Goal: Information Seeking & Learning: Learn about a topic

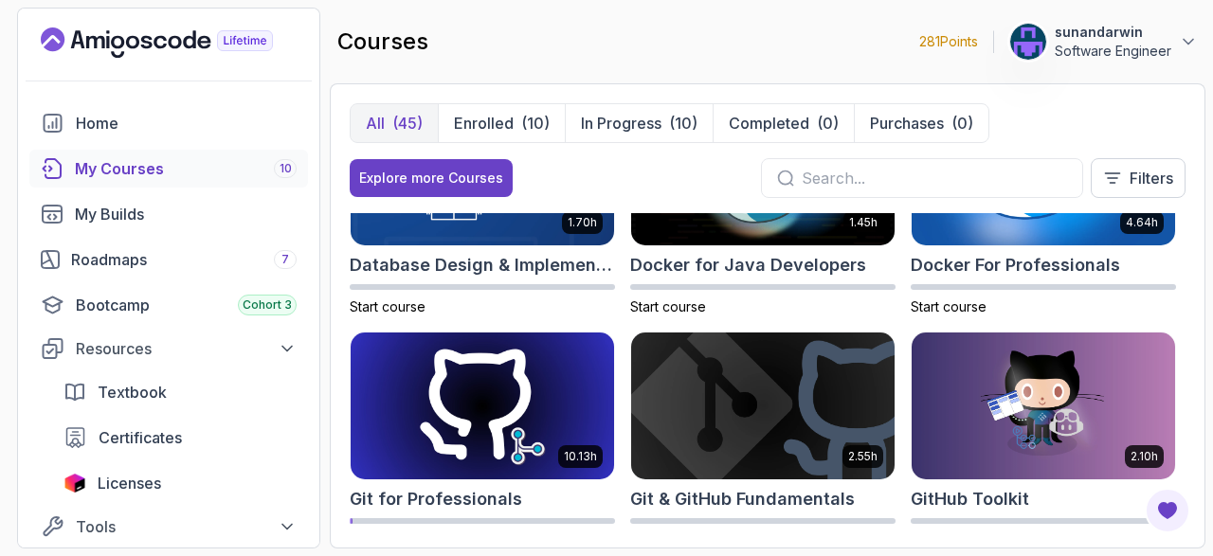
scroll to position [549, 0]
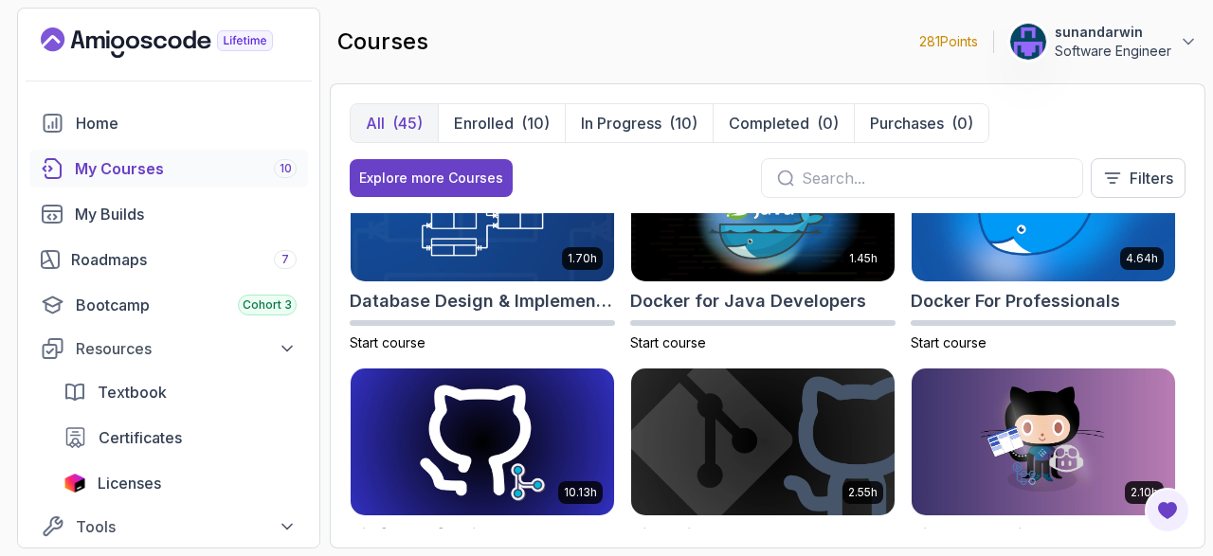
click at [464, 422] on img at bounding box center [482, 442] width 277 height 154
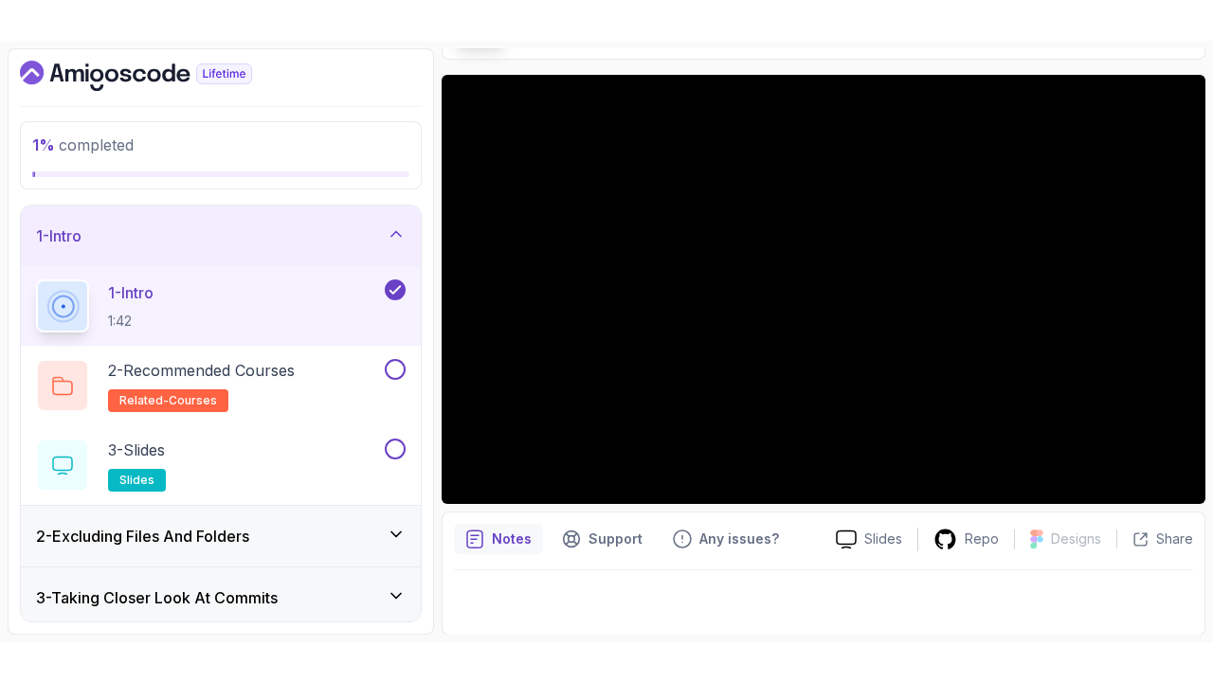
scroll to position [54, 0]
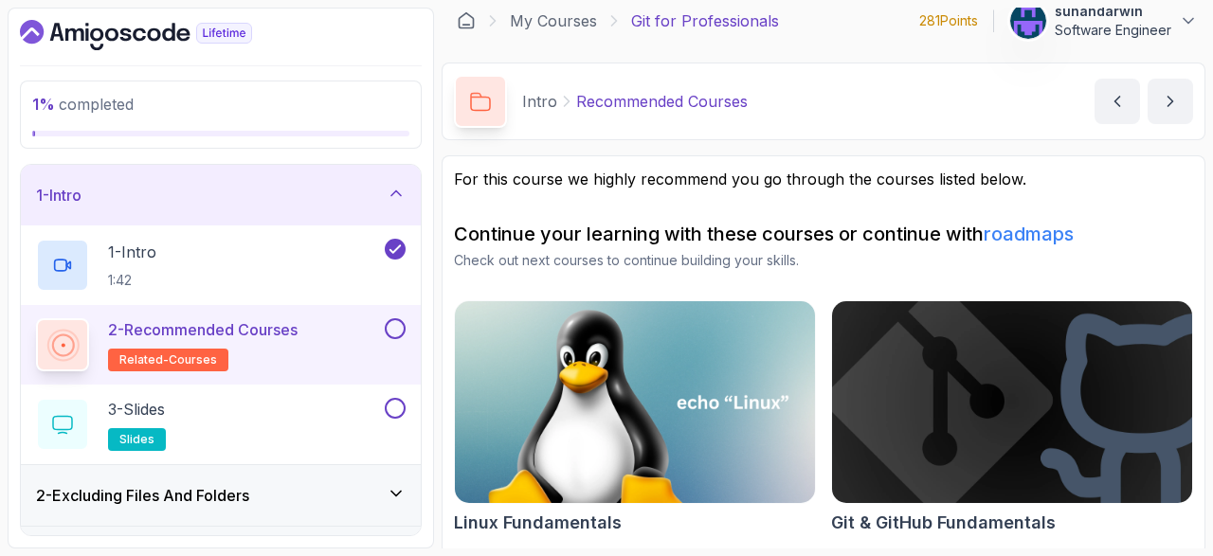
scroll to position [17, 0]
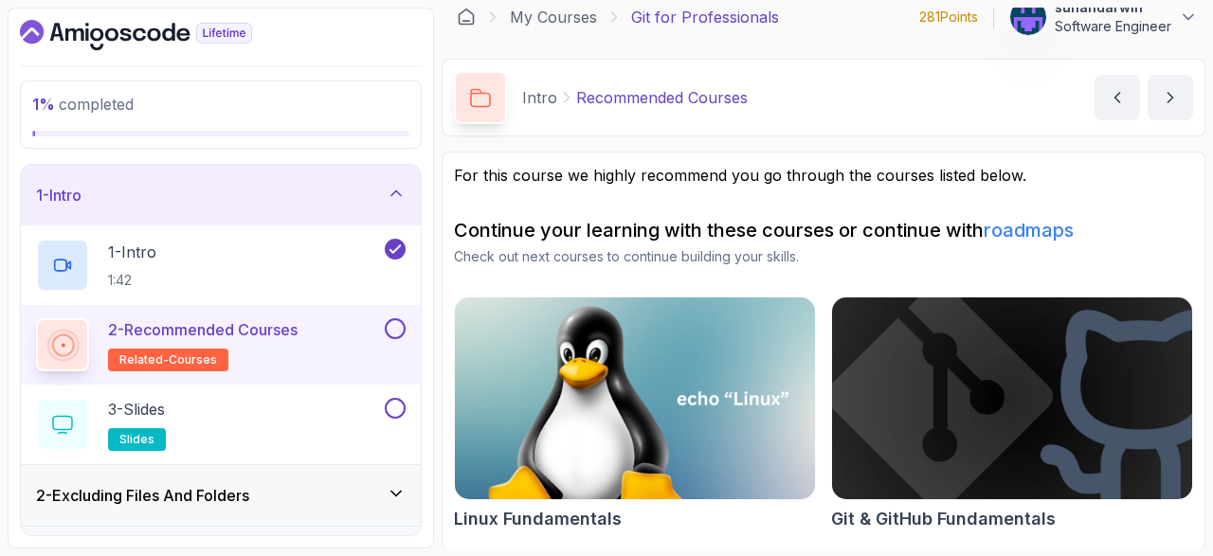
click at [388, 327] on button at bounding box center [395, 328] width 21 height 21
click at [266, 423] on div "3 - Slides slides" at bounding box center [208, 424] width 345 height 53
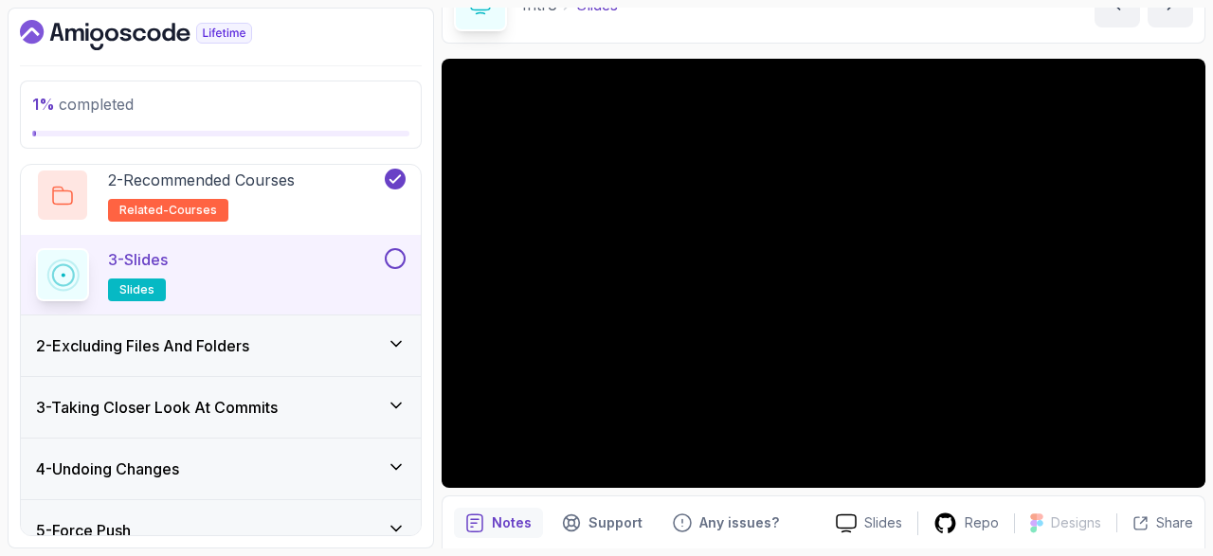
scroll to position [110, 0]
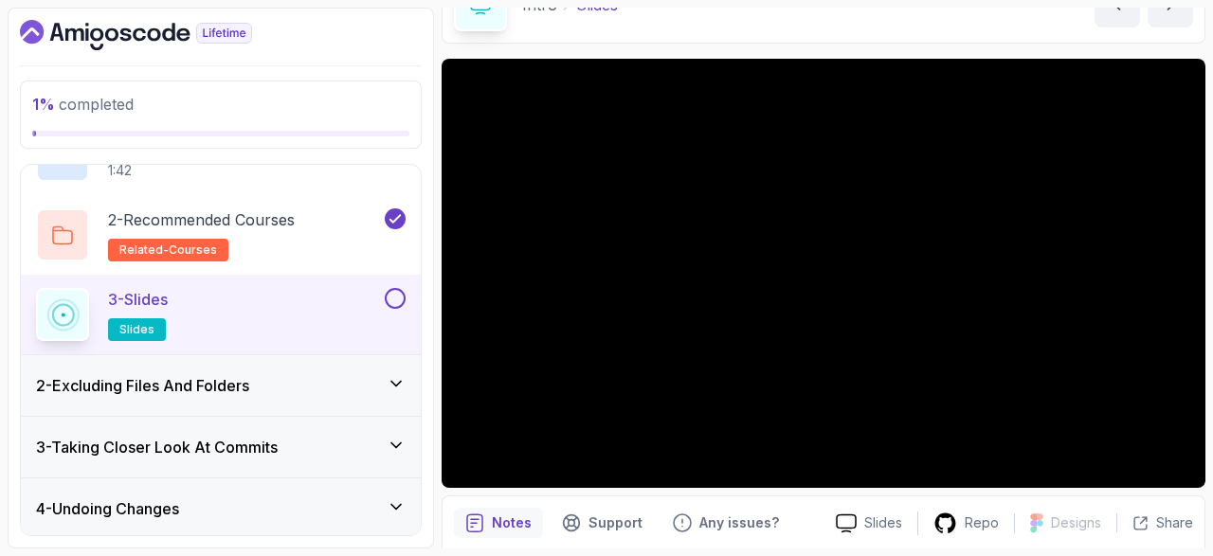
click at [396, 298] on button at bounding box center [395, 298] width 21 height 21
click at [401, 301] on icon at bounding box center [395, 298] width 17 height 19
click at [397, 300] on button at bounding box center [395, 298] width 21 height 21
click at [374, 393] on div "2 - Excluding Files And Folders" at bounding box center [220, 385] width 369 height 23
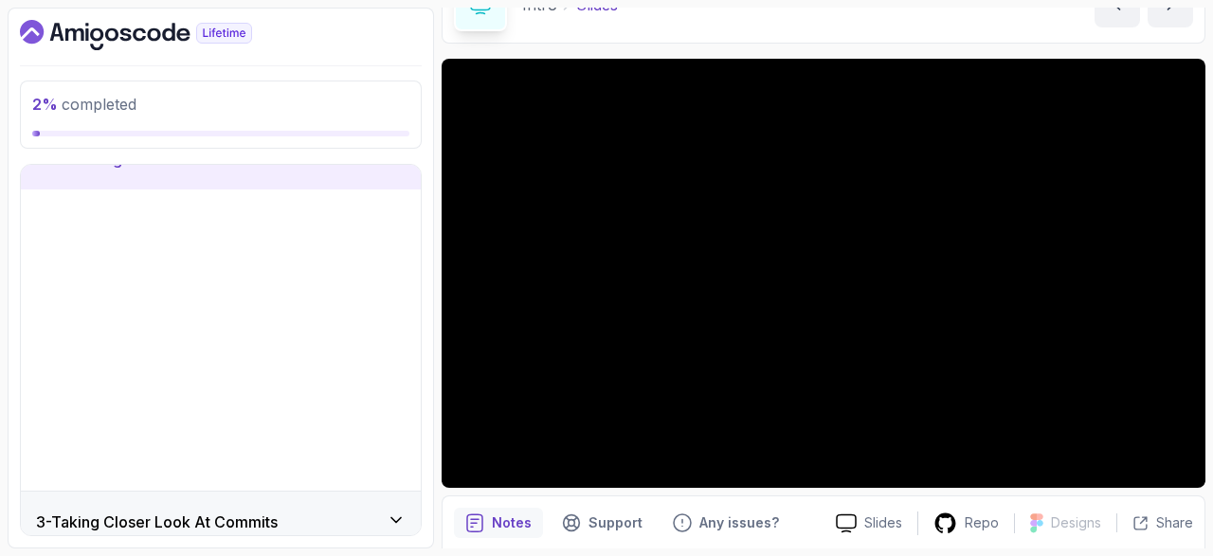
scroll to position [70, 0]
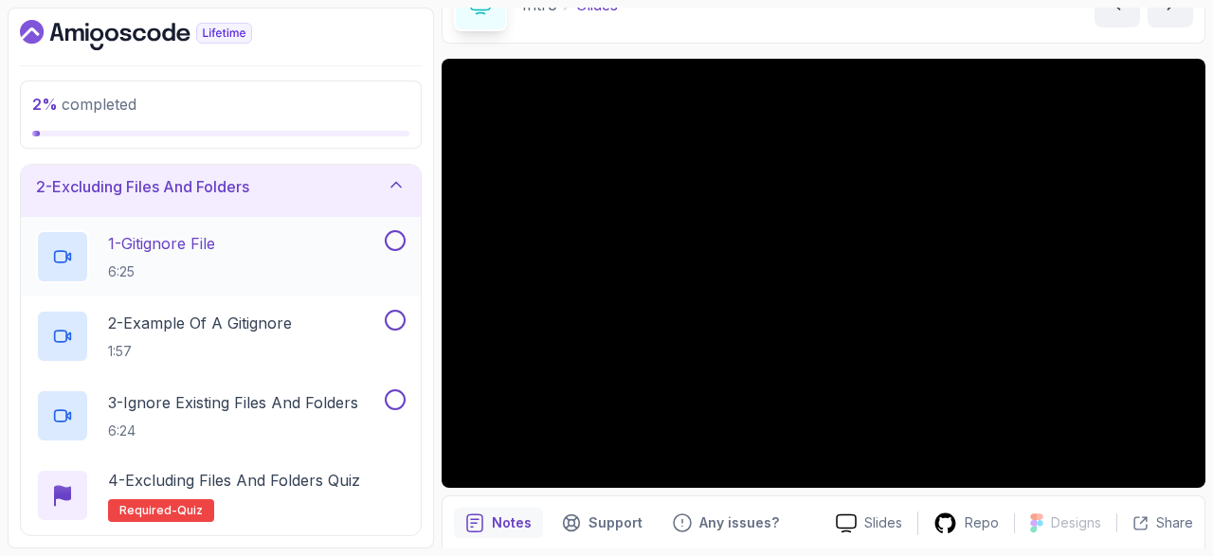
click at [188, 255] on h2 "1 - Gitignore File 6:25" at bounding box center [161, 256] width 107 height 49
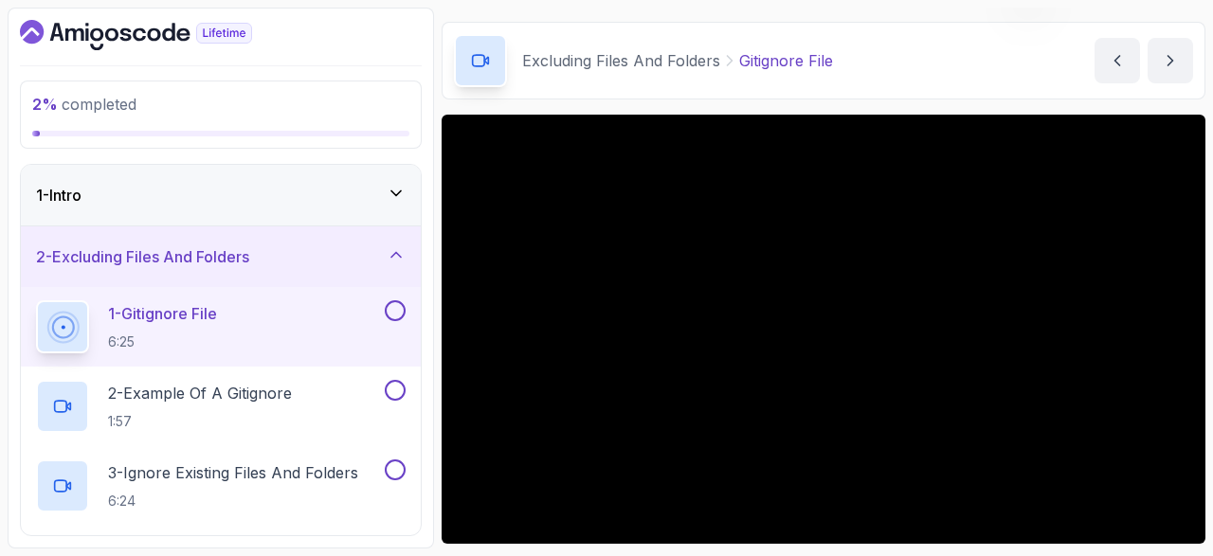
click at [391, 247] on icon at bounding box center [396, 254] width 19 height 19
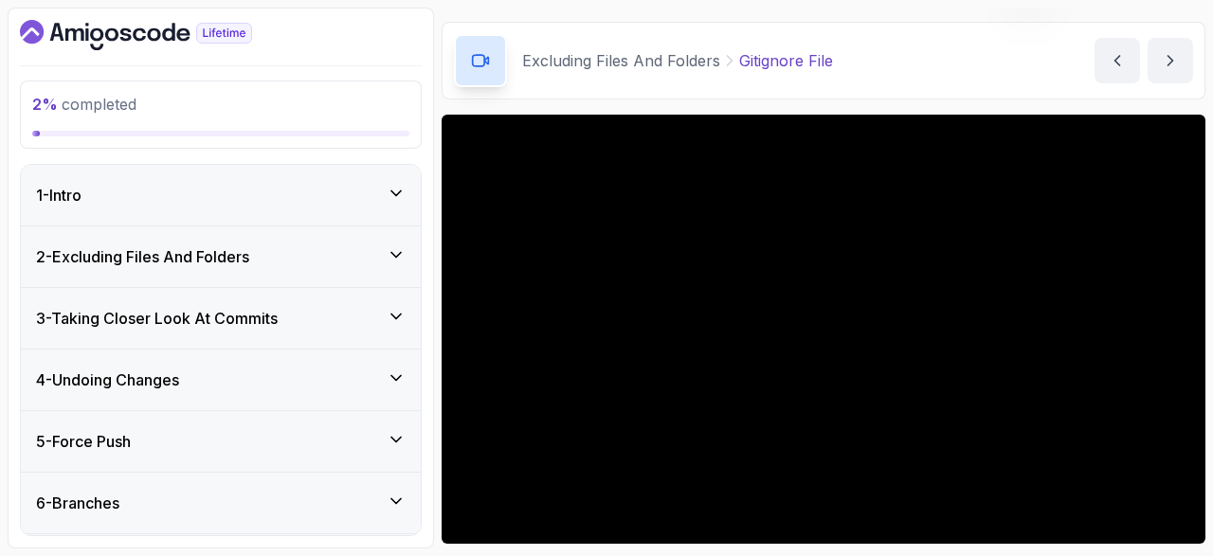
click at [397, 194] on icon at bounding box center [395, 193] width 9 height 5
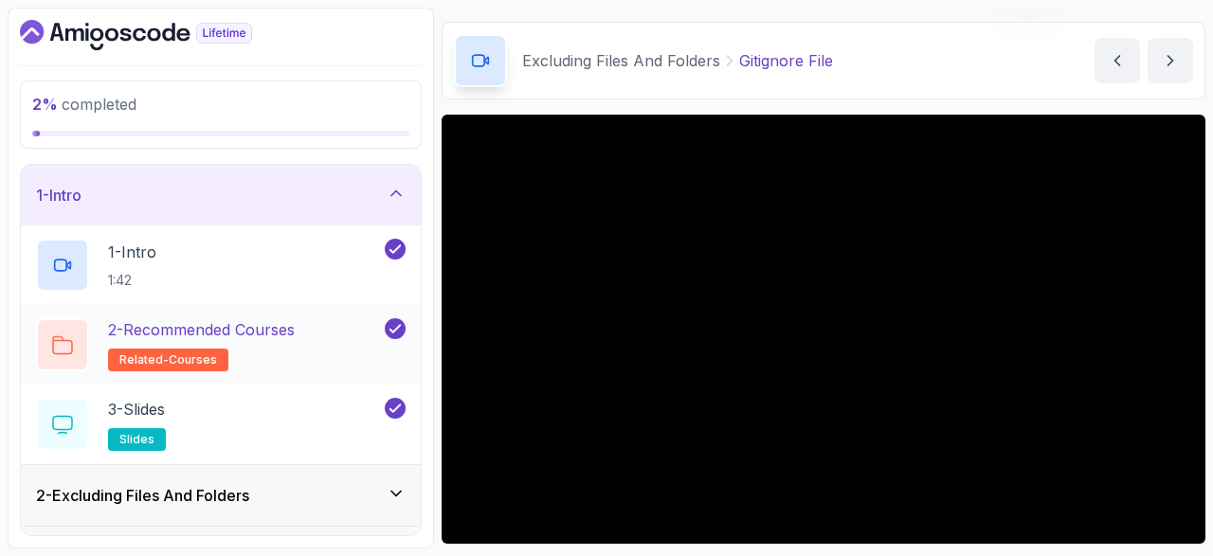
click at [315, 342] on div "2 - Recommended Courses related-courses" at bounding box center [208, 344] width 345 height 53
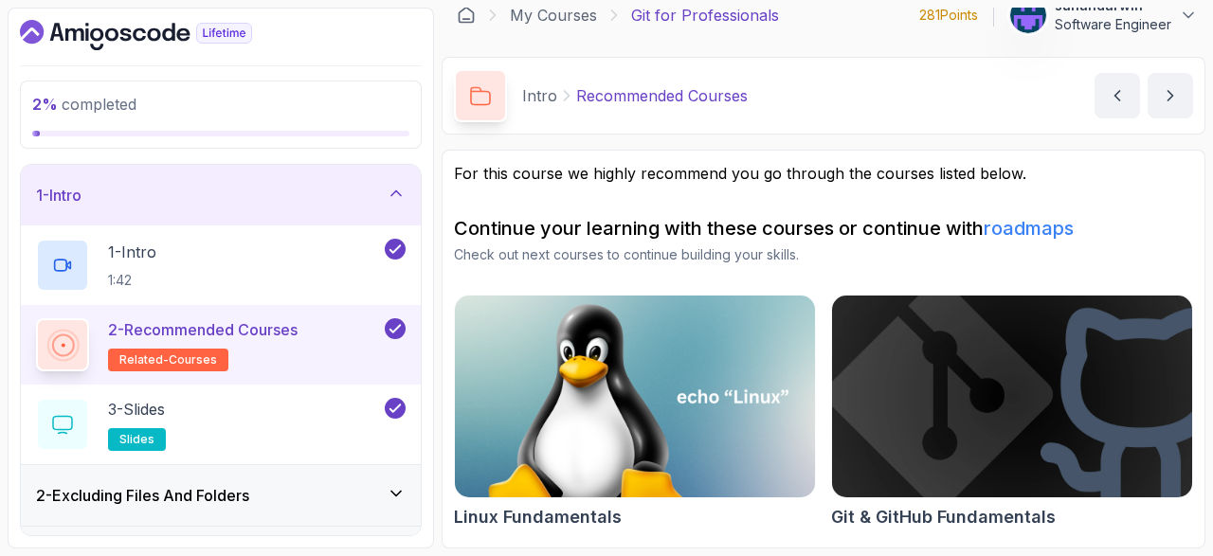
scroll to position [17, 0]
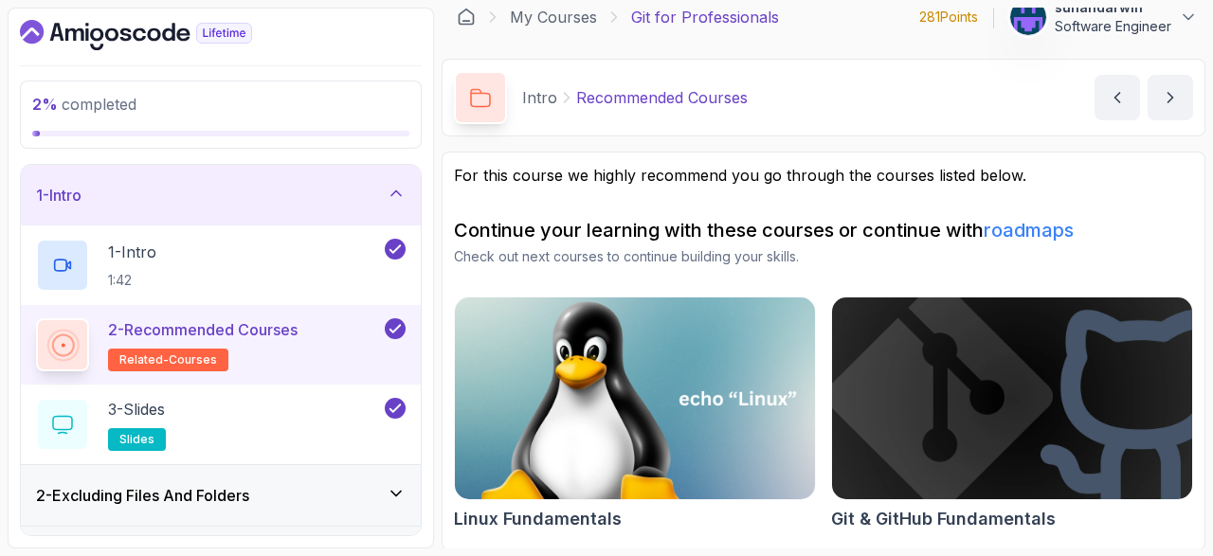
click at [613, 406] on img at bounding box center [635, 399] width 378 height 212
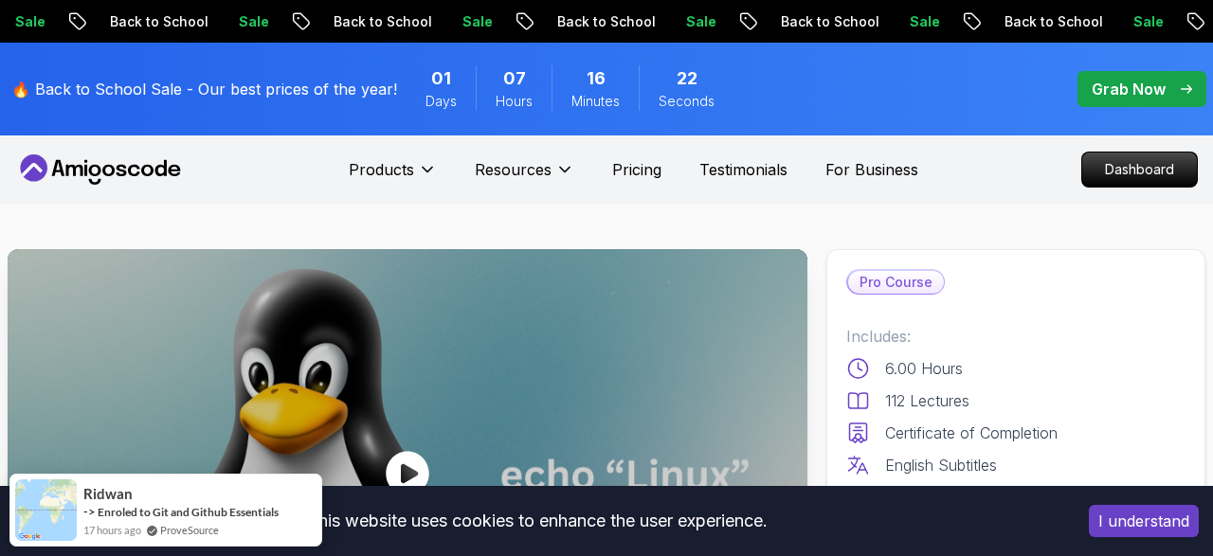
scroll to position [273, 0]
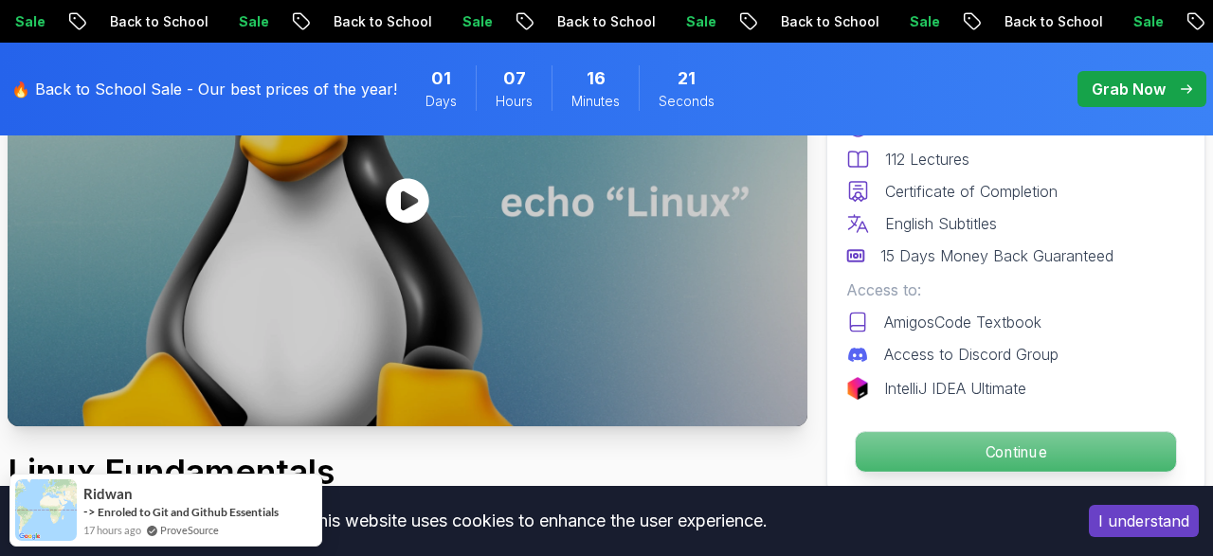
click at [948, 456] on p "Continue" at bounding box center [1015, 452] width 320 height 40
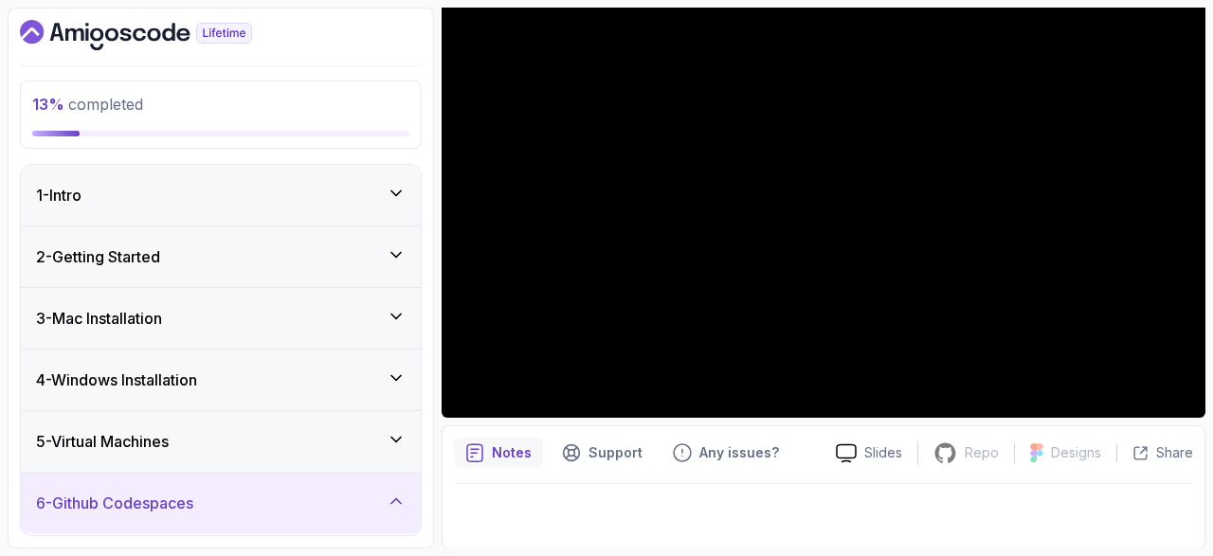
scroll to position [54, 0]
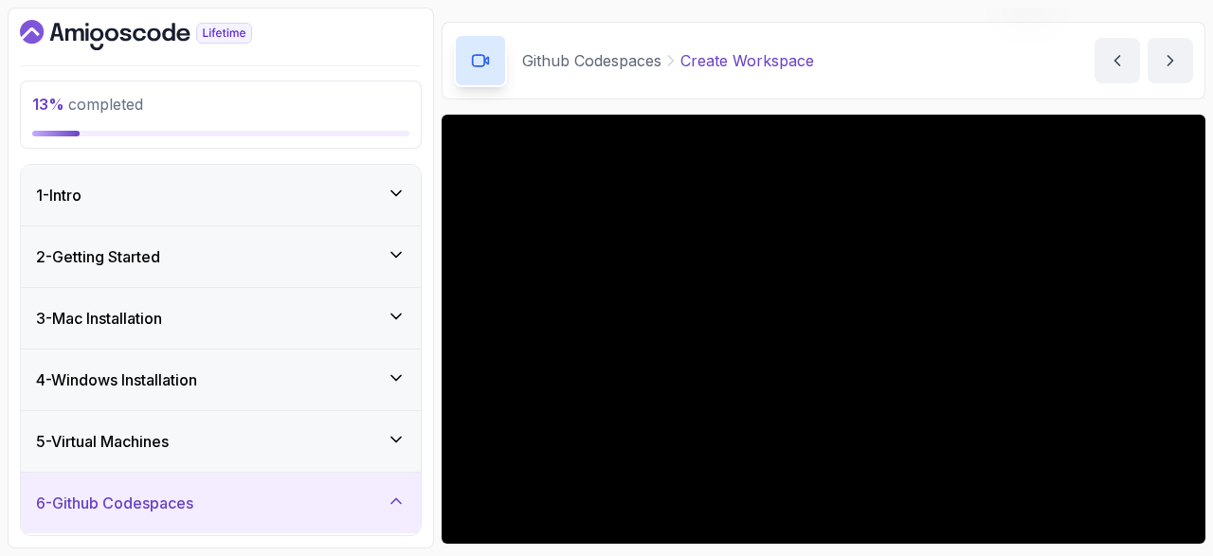
click at [309, 191] on div "1 - Intro" at bounding box center [220, 195] width 369 height 23
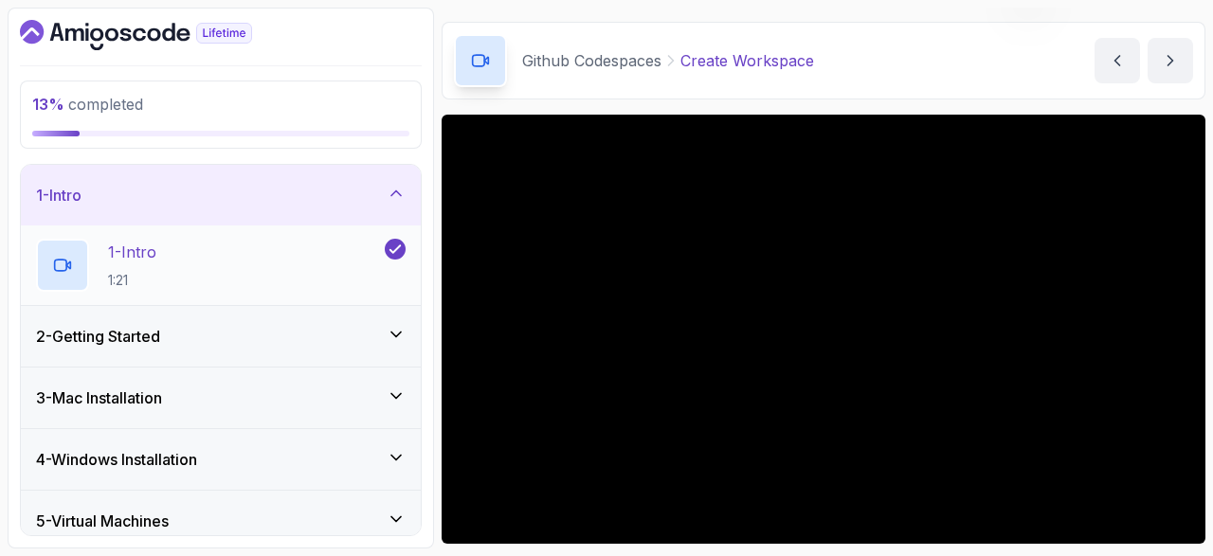
click at [335, 272] on div "1 - Intro 1:21" at bounding box center [208, 265] width 345 height 53
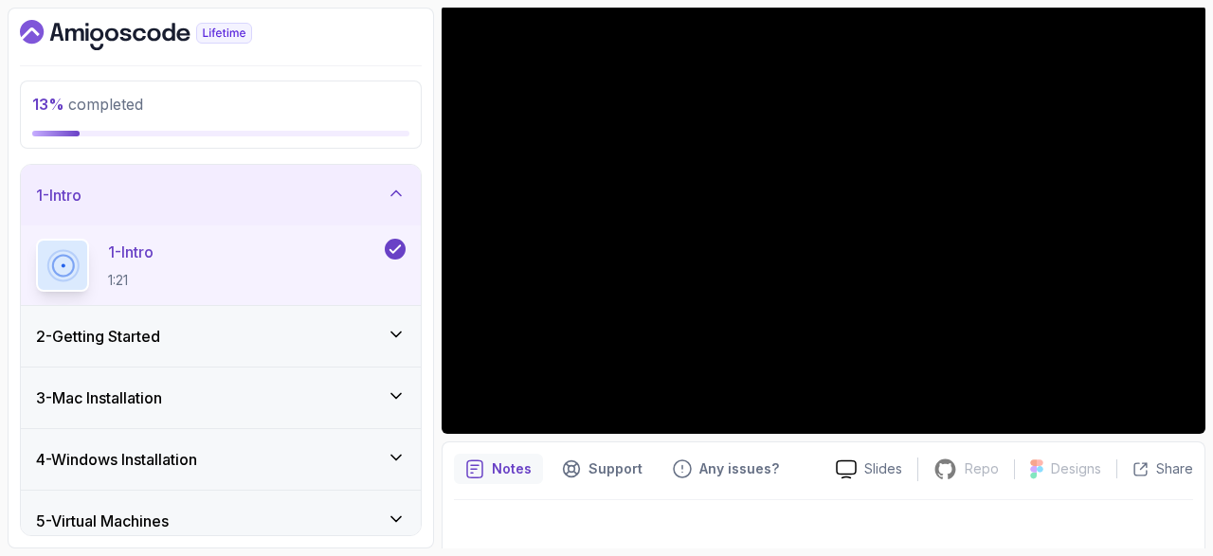
scroll to position [54, 0]
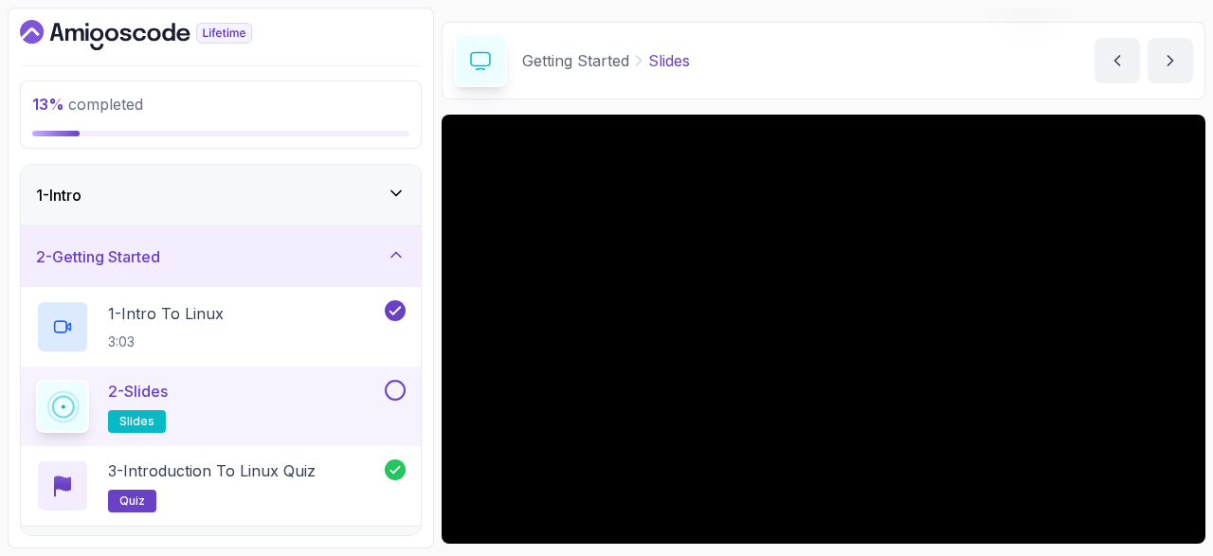
click at [399, 395] on button at bounding box center [395, 390] width 21 height 21
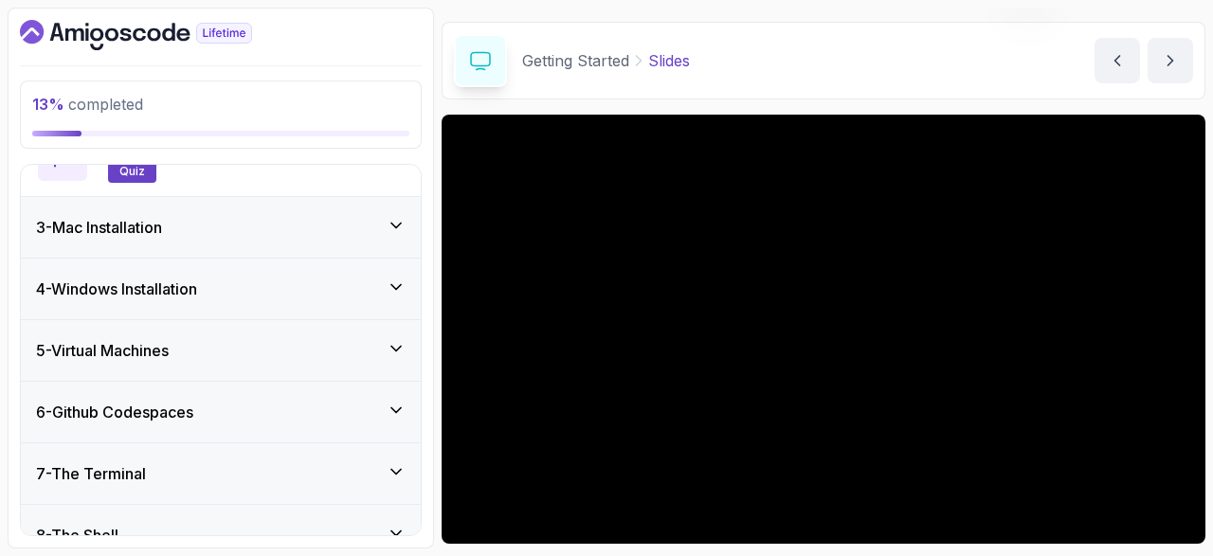
scroll to position [220, 0]
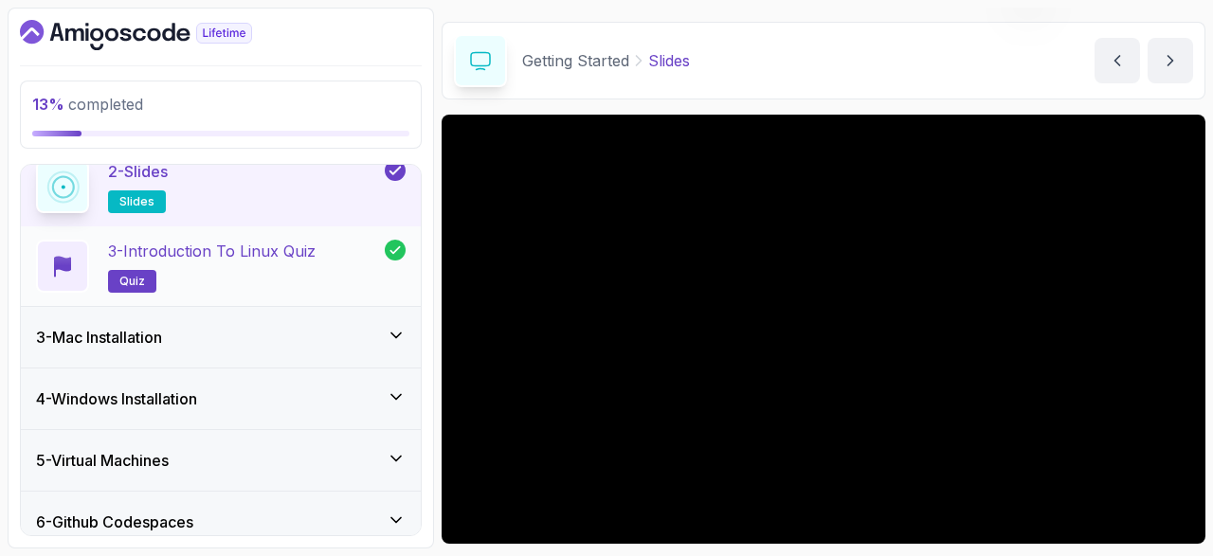
click at [281, 267] on h2 "3 - Introduction to Linux Quiz quiz" at bounding box center [211, 266] width 207 height 53
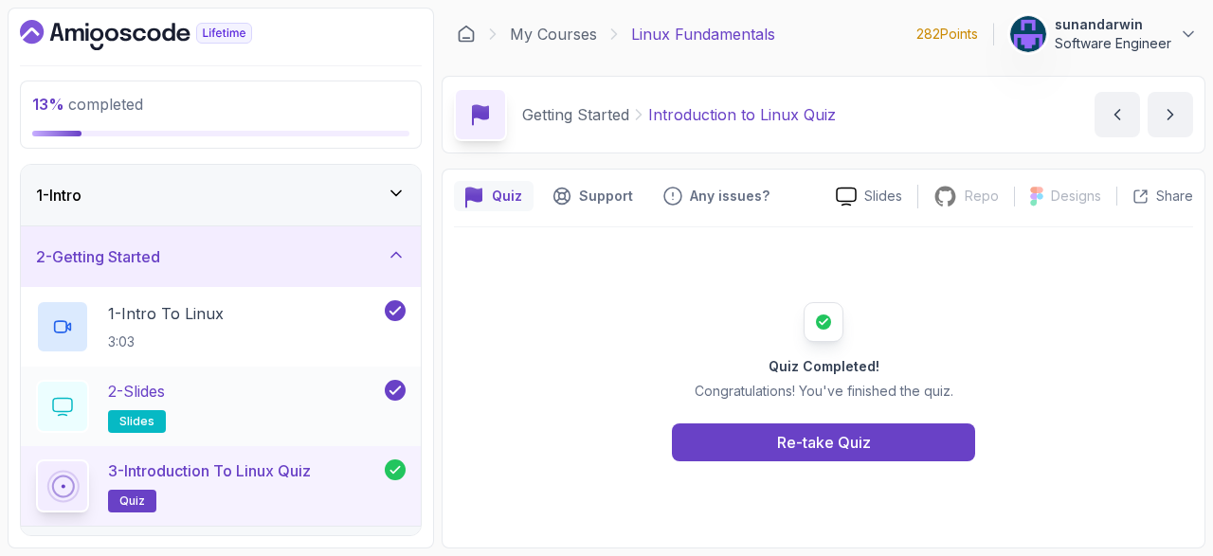
click at [302, 414] on div "2 - Slides slides" at bounding box center [208, 406] width 345 height 53
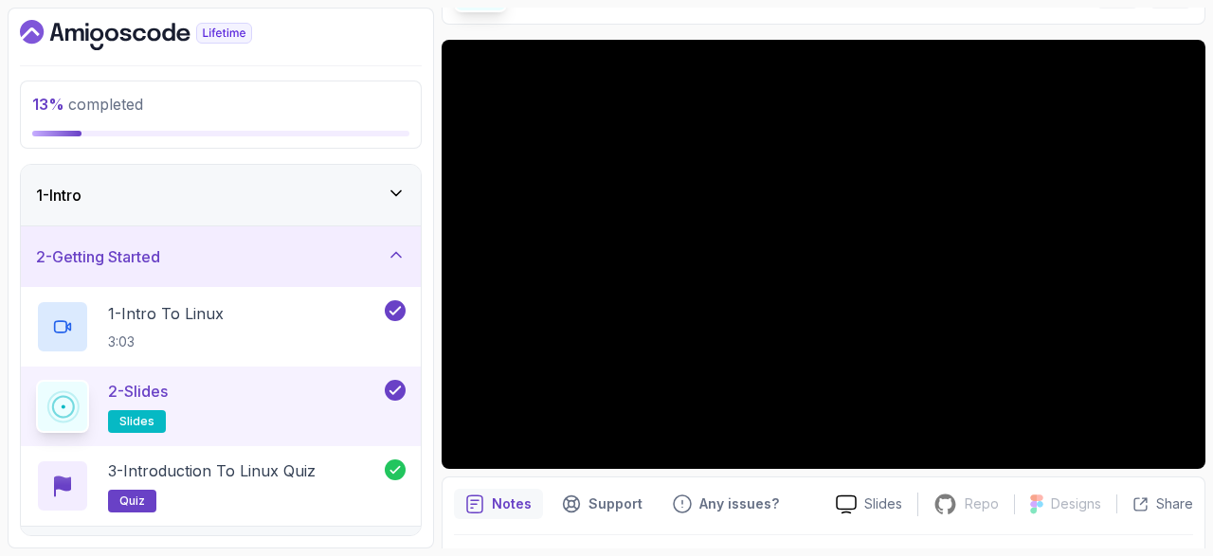
scroll to position [180, 0]
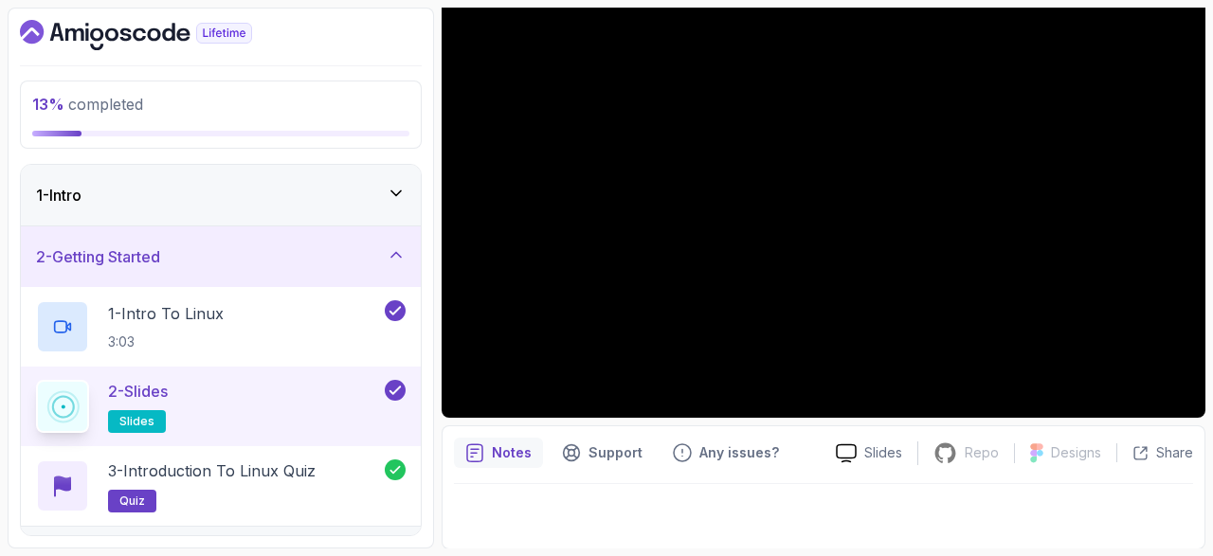
click at [621, 524] on div at bounding box center [823, 510] width 739 height 53
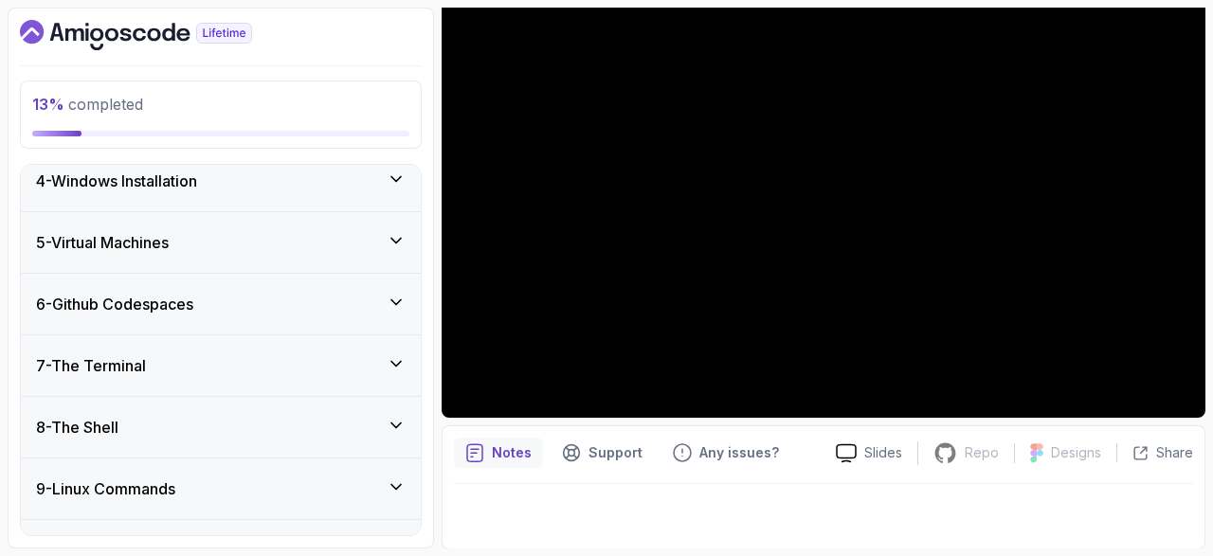
scroll to position [440, 0]
click at [761, 511] on div at bounding box center [823, 510] width 739 height 53
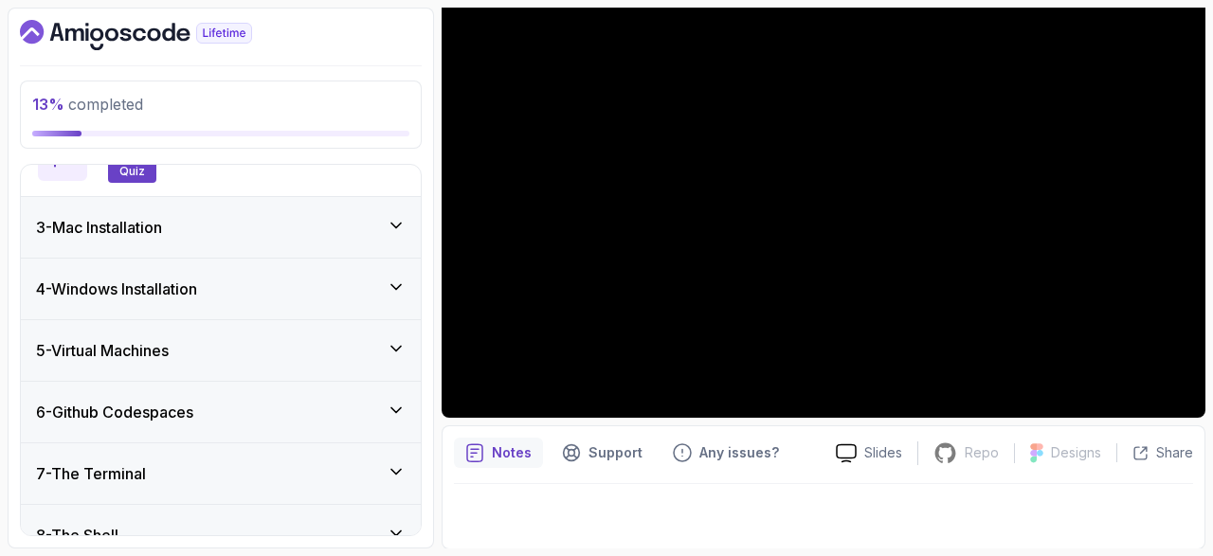
scroll to position [0, 0]
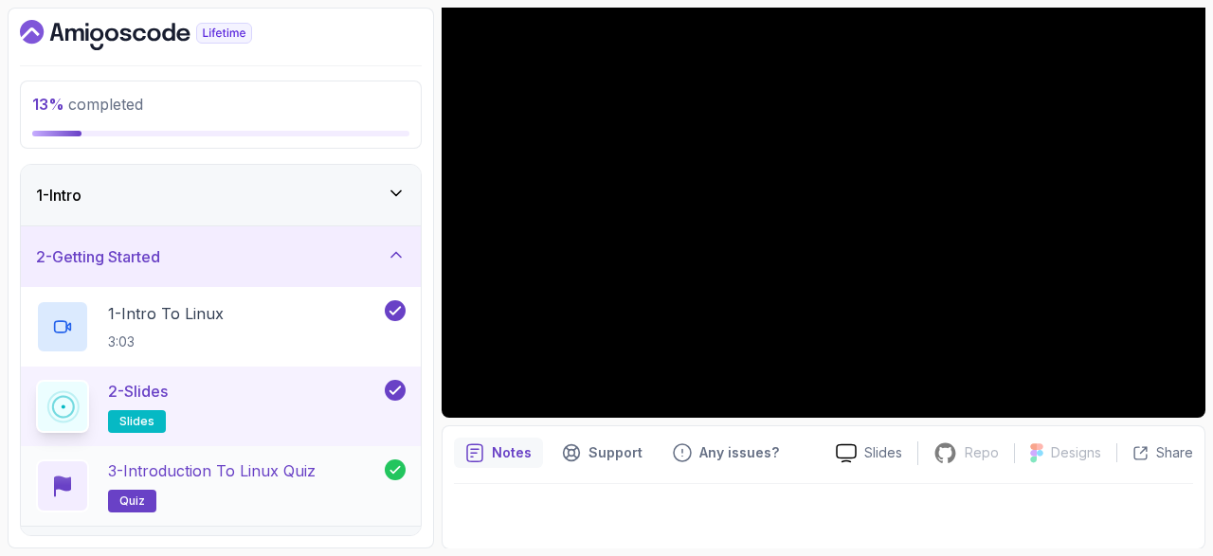
click at [296, 478] on p "3 - Introduction to Linux Quiz" at bounding box center [211, 470] width 207 height 23
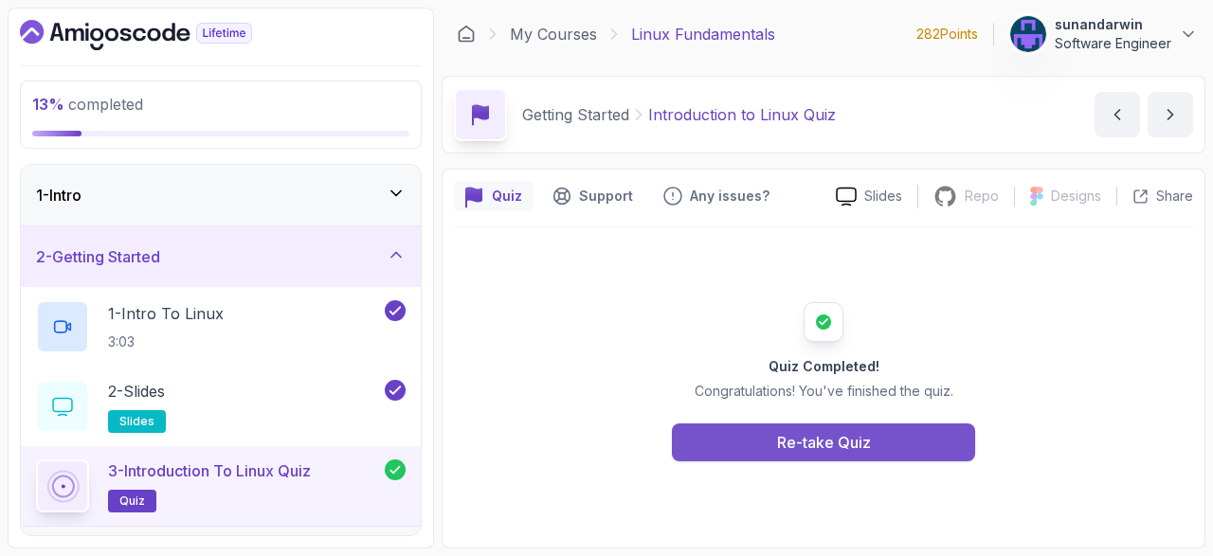
click at [783, 444] on div "Re-take Quiz" at bounding box center [824, 442] width 94 height 23
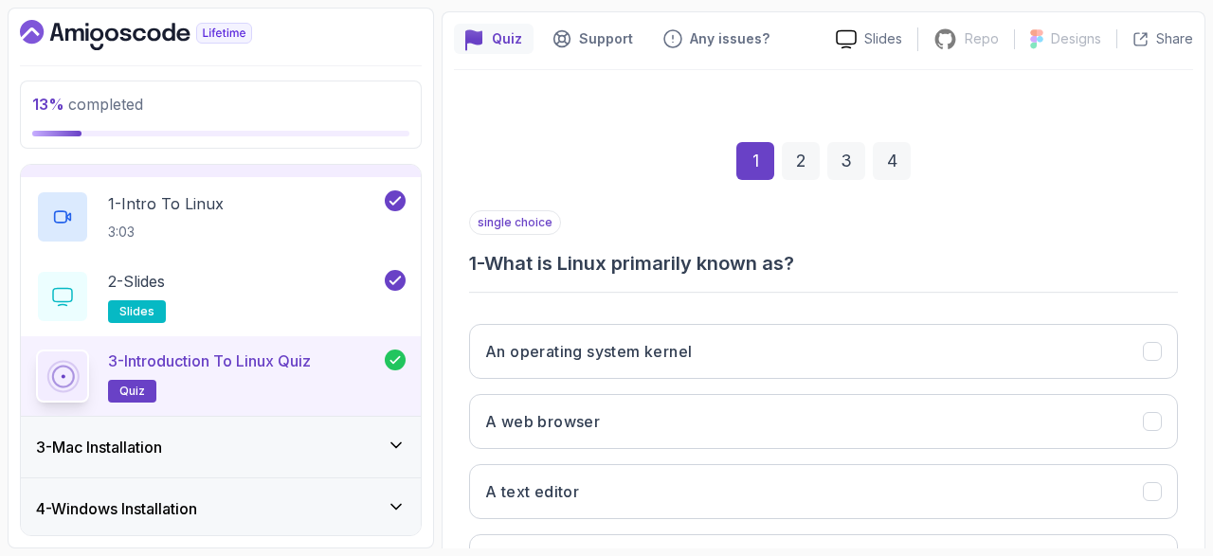
scroll to position [220, 0]
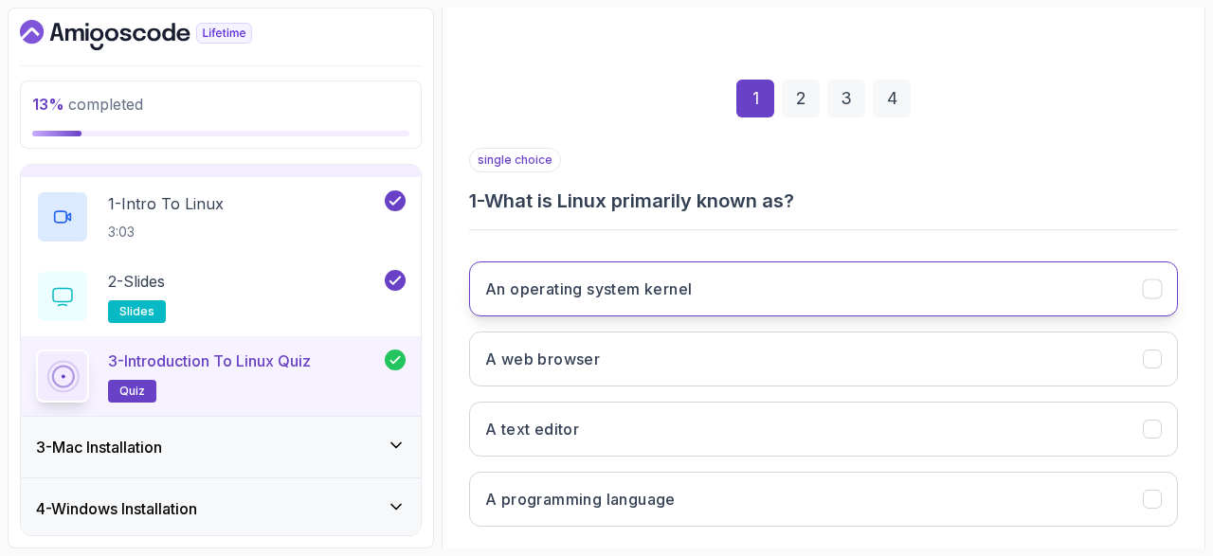
click at [1151, 290] on icon "An operating system kernel" at bounding box center [1151, 289] width 10 height 8
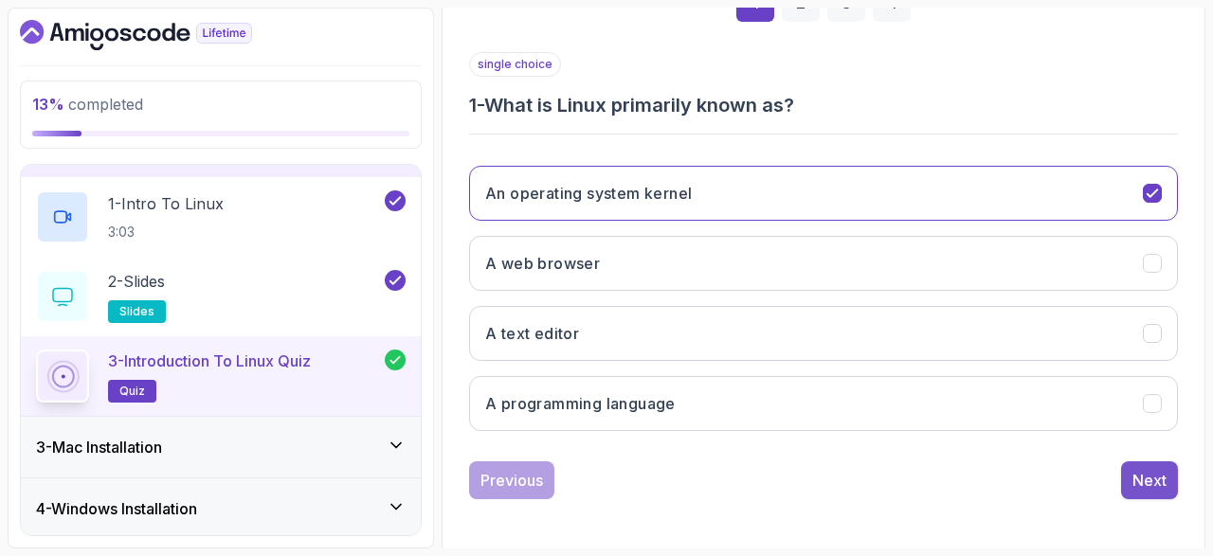
click at [1138, 464] on button "Next" at bounding box center [1149, 480] width 57 height 38
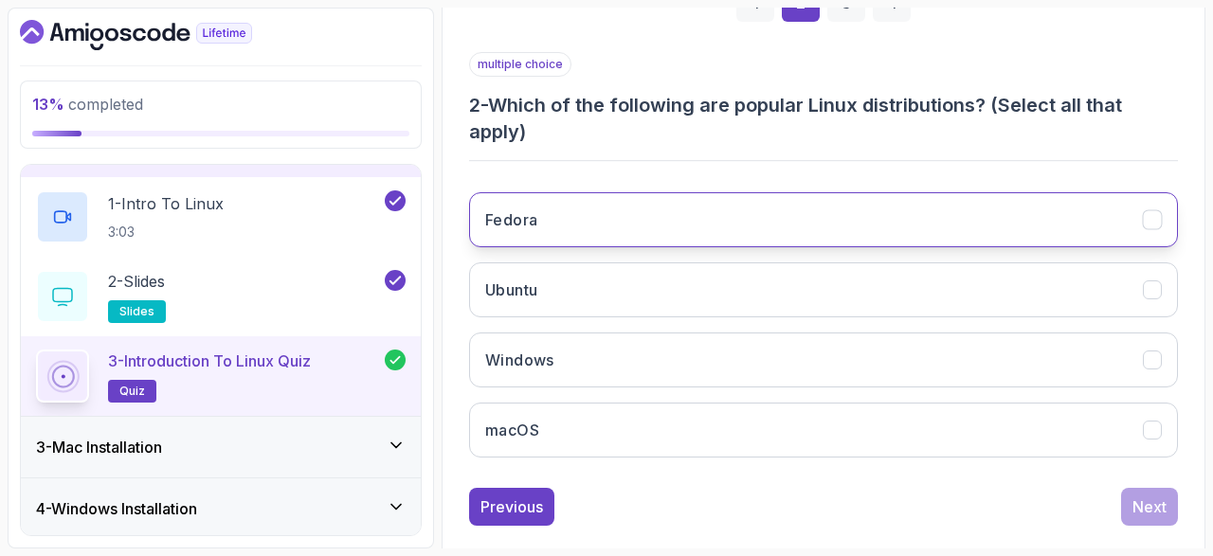
click at [1150, 226] on icon "Fedora" at bounding box center [1152, 220] width 18 height 18
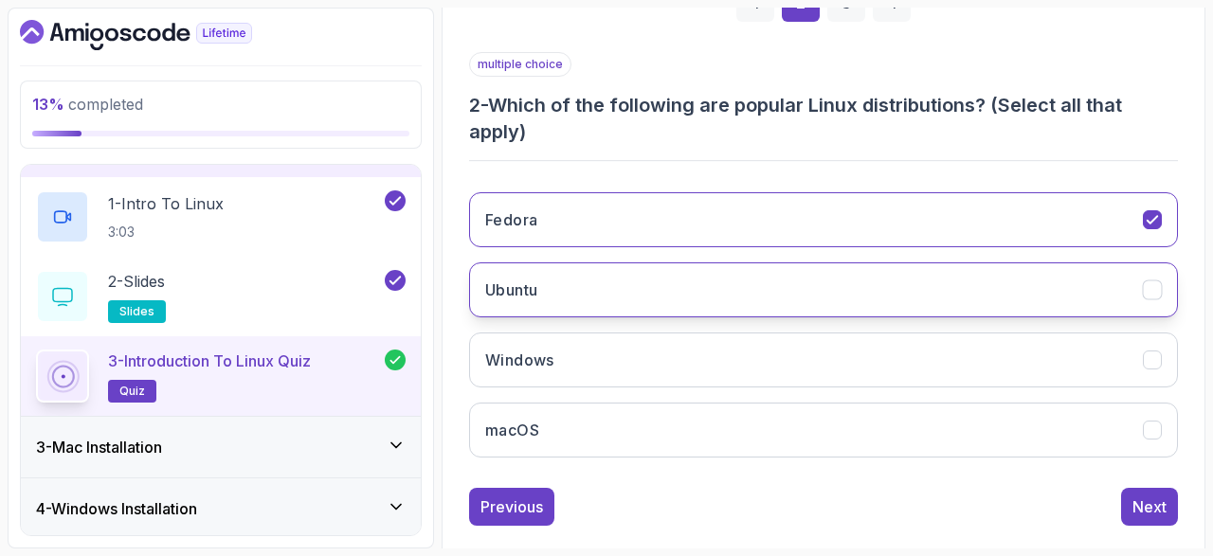
click at [1149, 289] on icon "Ubuntu" at bounding box center [1151, 290] width 10 height 8
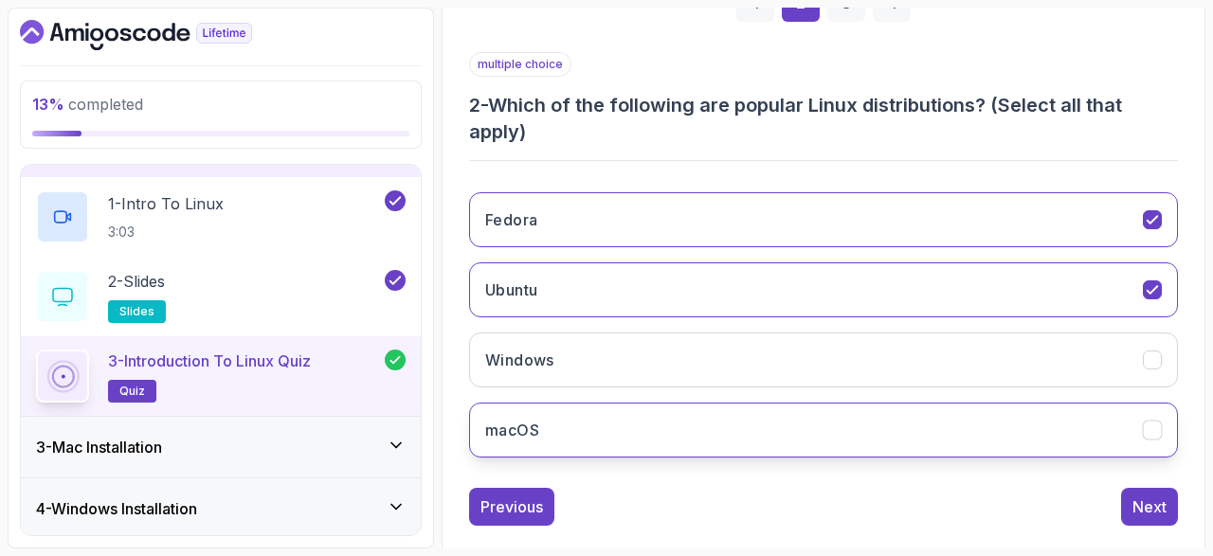
click at [1152, 434] on icon "macOS" at bounding box center [1152, 431] width 18 height 18
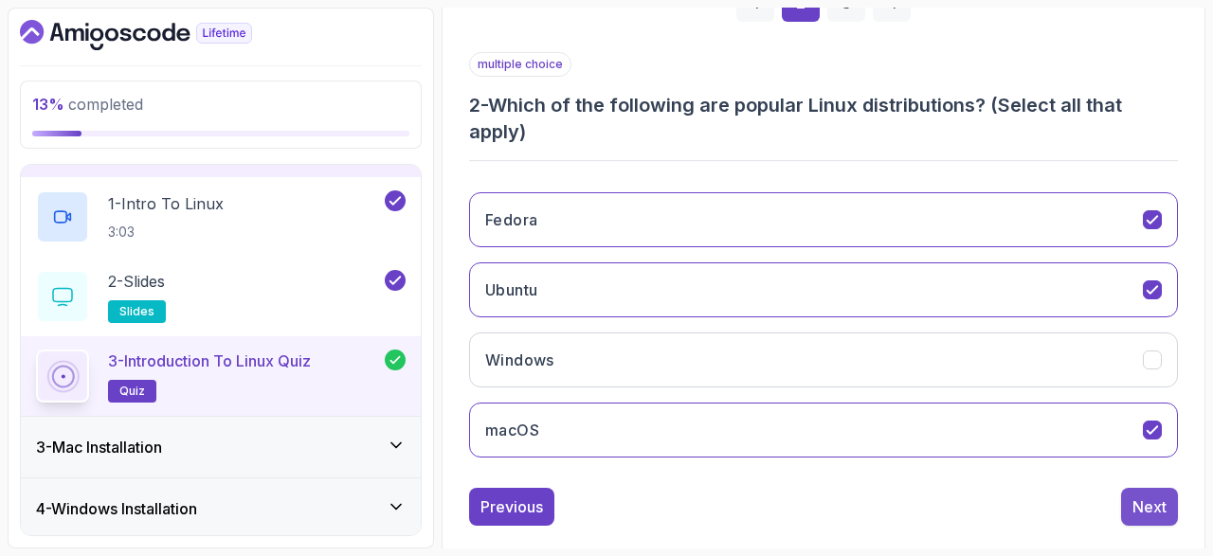
click at [1157, 495] on div "Next" at bounding box center [1149, 506] width 34 height 23
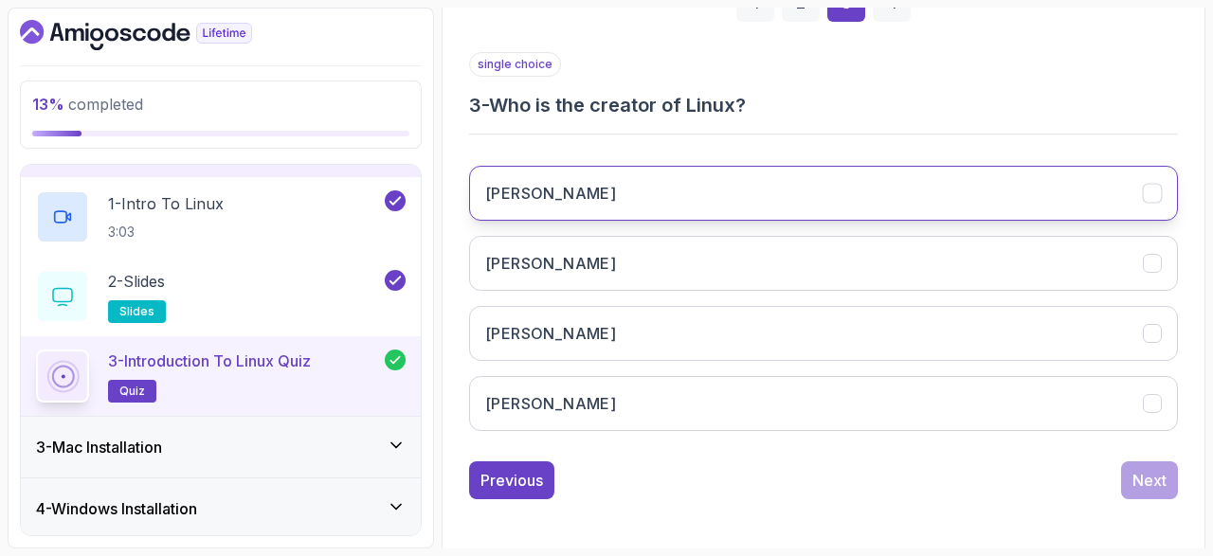
click at [1158, 198] on icon "Linus Torvalds" at bounding box center [1152, 194] width 18 height 18
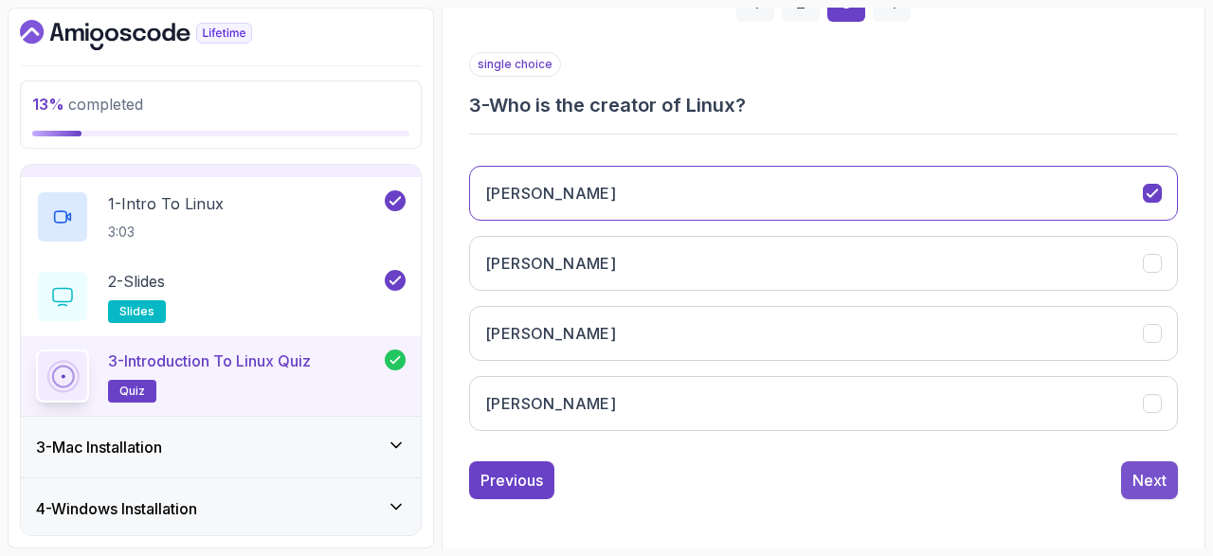
click at [1153, 481] on div "Next" at bounding box center [1149, 480] width 34 height 23
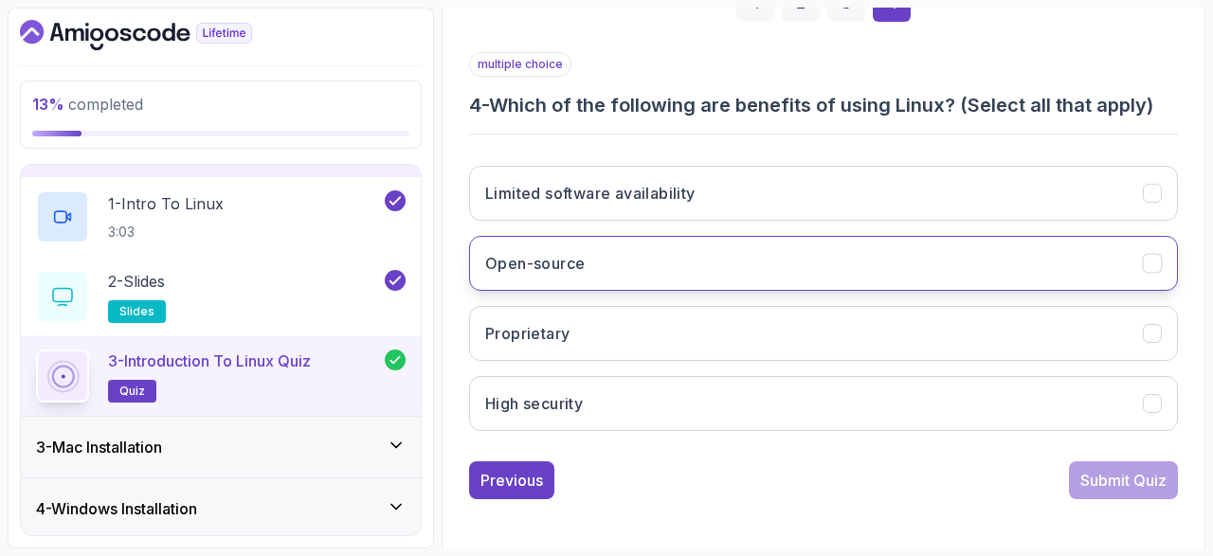
click at [1149, 273] on button "Open-source" at bounding box center [823, 263] width 709 height 55
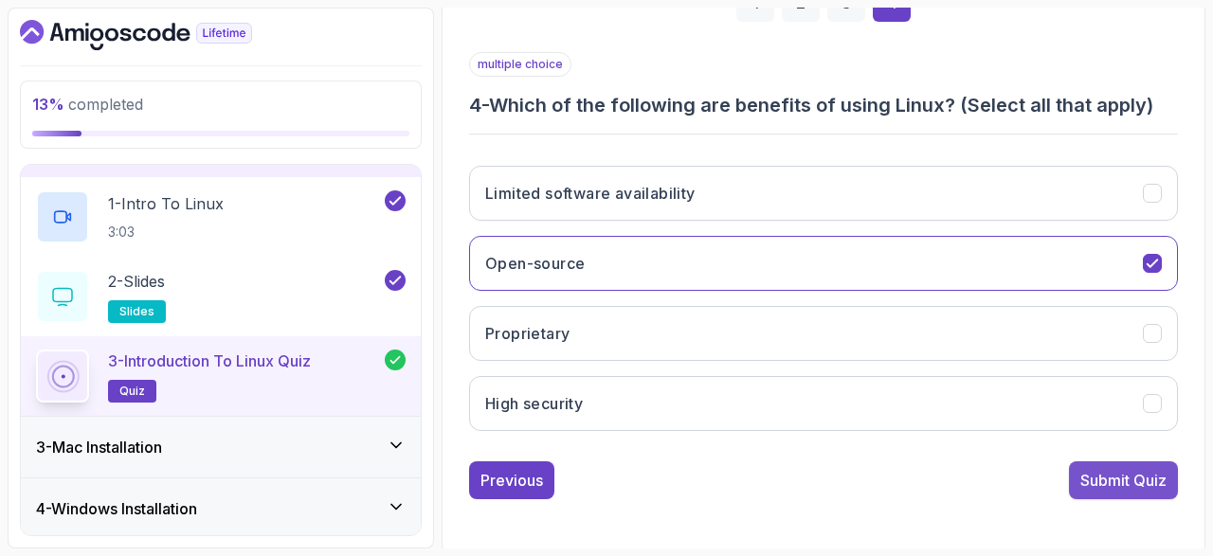
click at [1149, 477] on div "Submit Quiz" at bounding box center [1123, 480] width 86 height 23
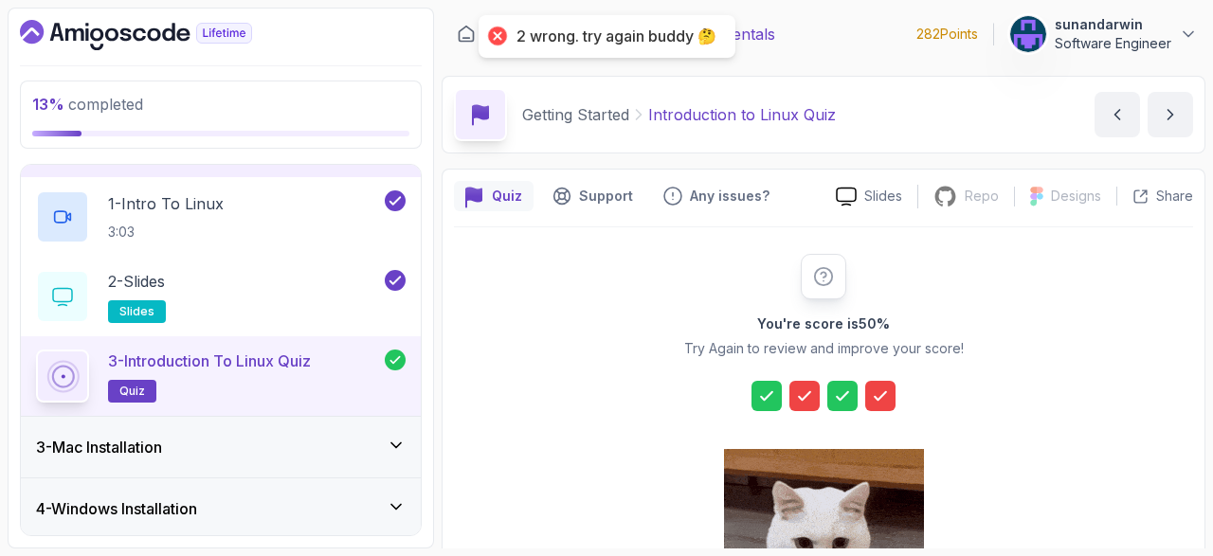
scroll to position [350, 0]
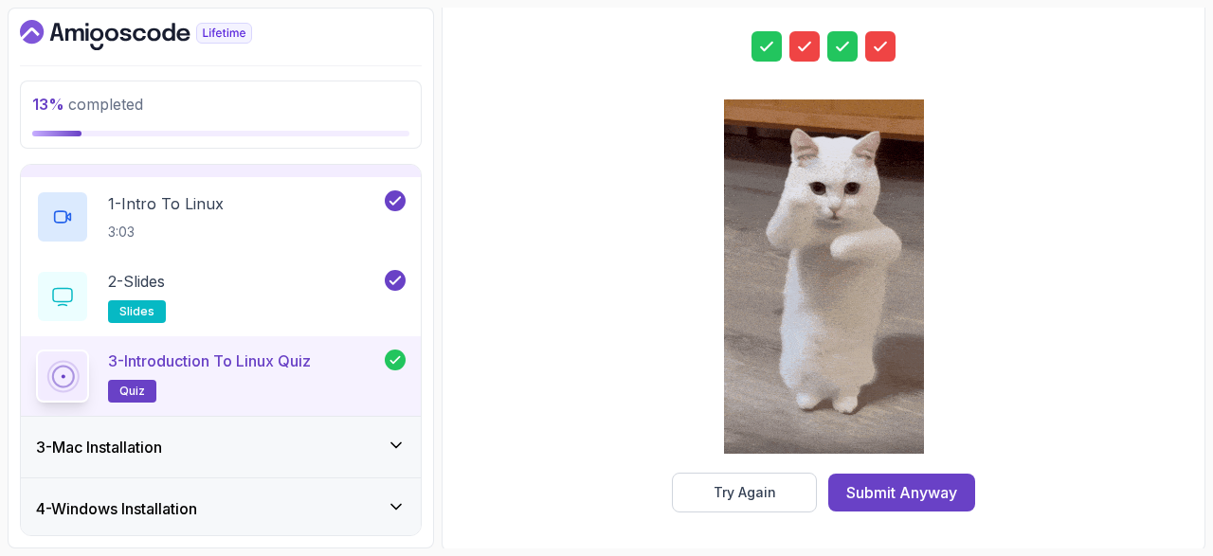
click at [809, 50] on icon at bounding box center [804, 46] width 19 height 19
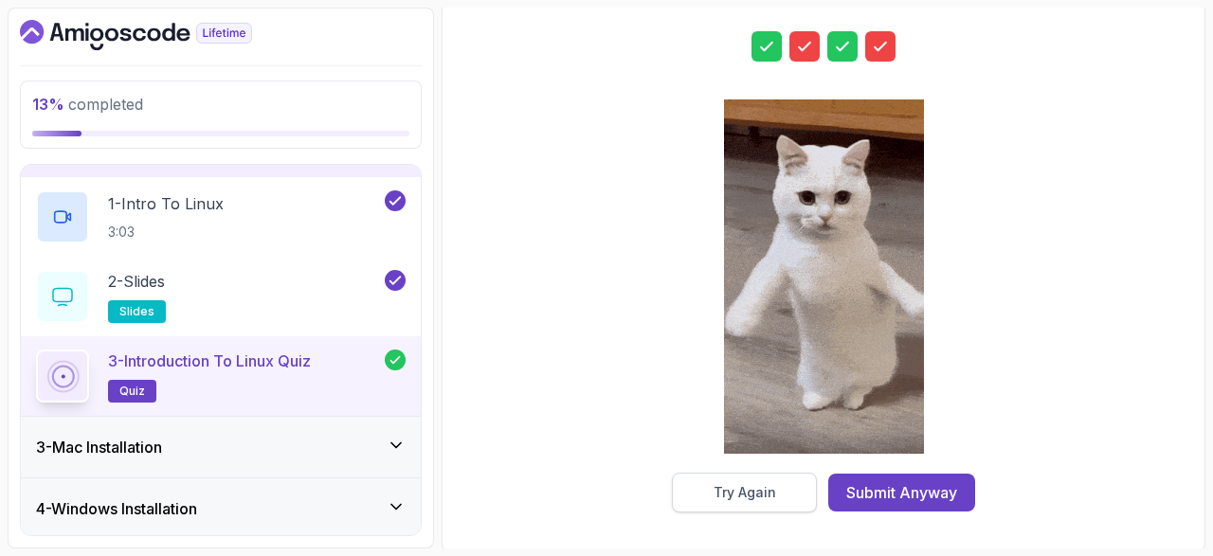
click at [797, 490] on button "Try Again" at bounding box center [744, 493] width 145 height 40
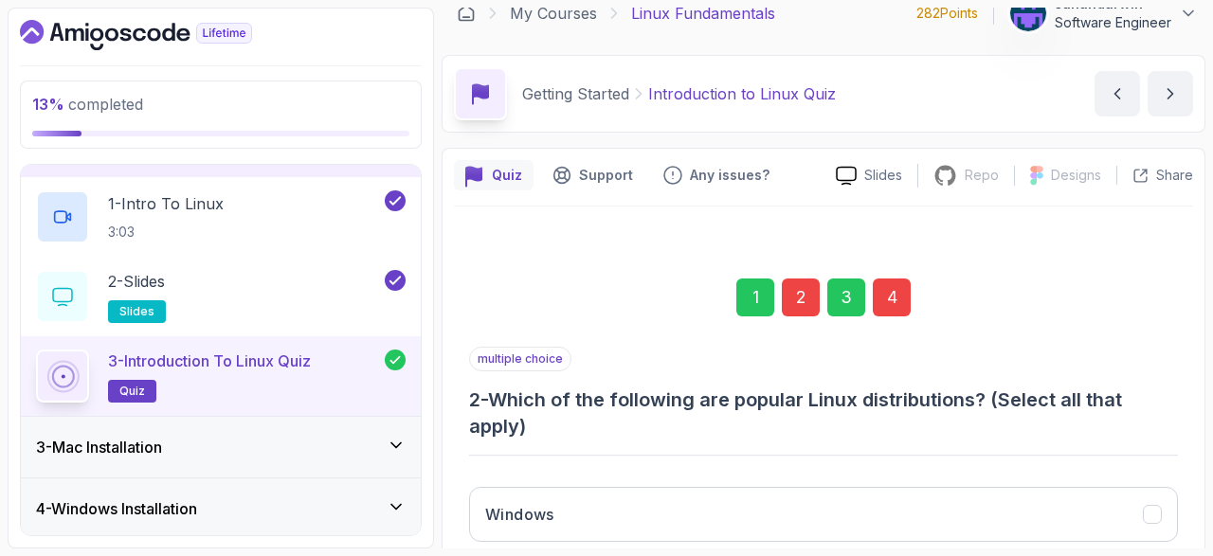
scroll to position [12, 0]
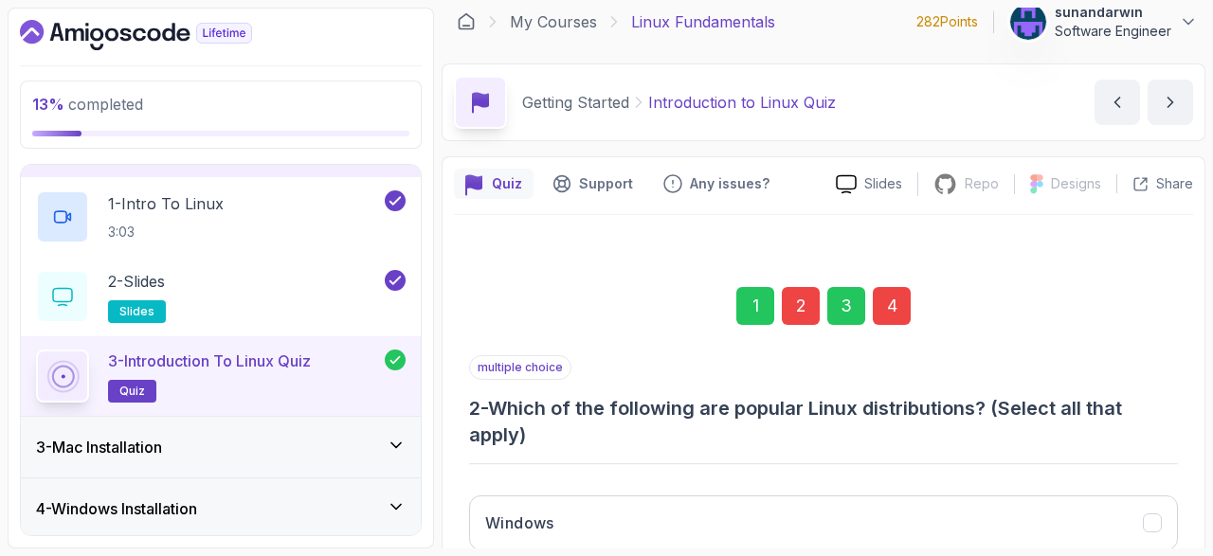
click at [802, 317] on div "2" at bounding box center [801, 306] width 38 height 38
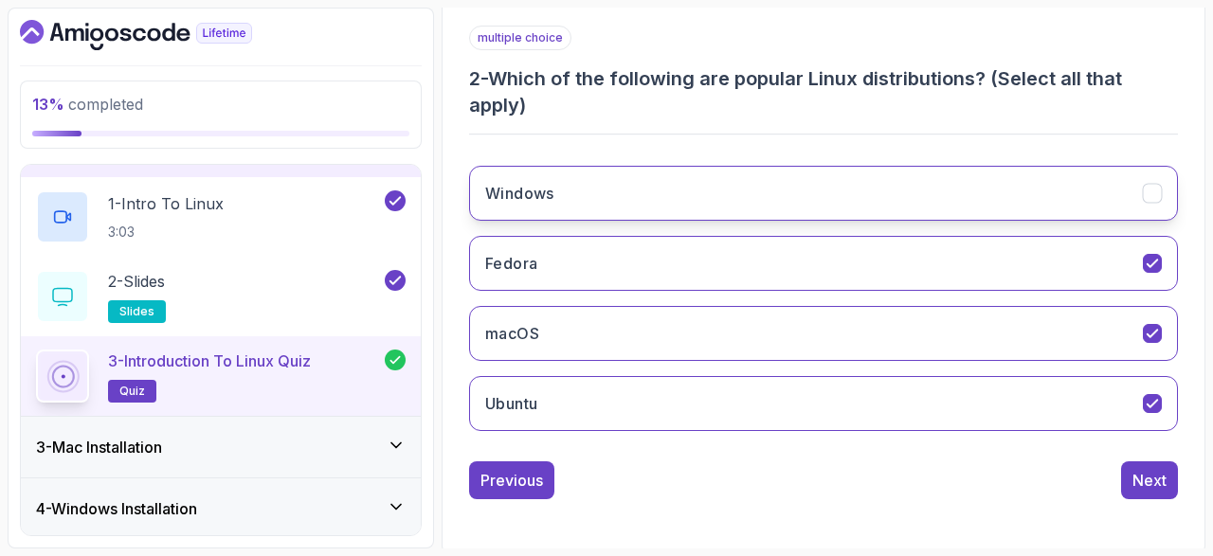
click at [1149, 204] on button "Windows" at bounding box center [823, 193] width 709 height 55
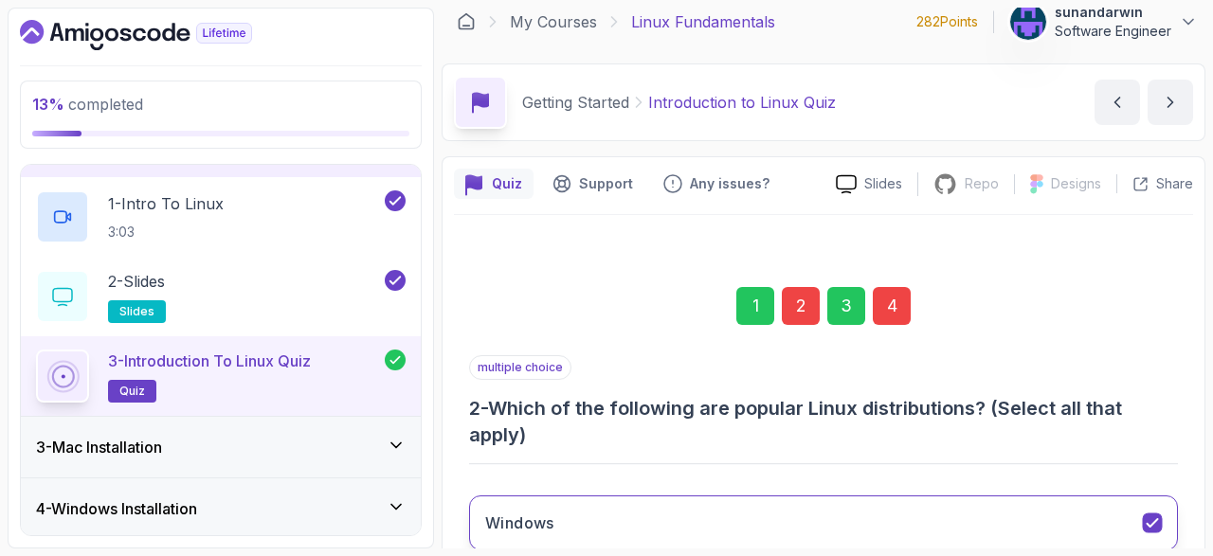
scroll to position [0, 0]
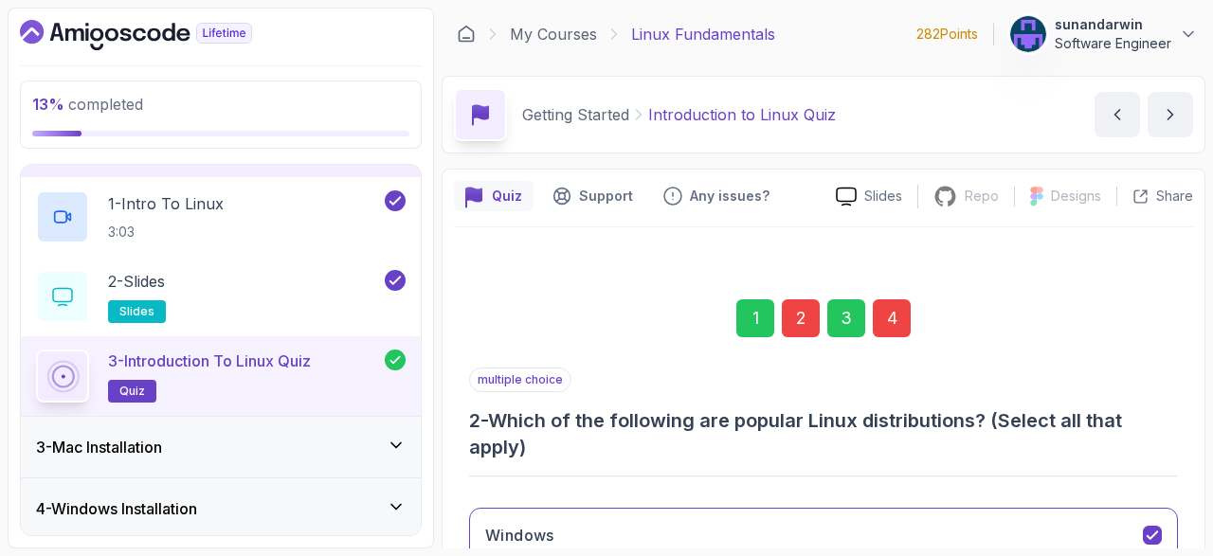
click at [881, 310] on div "4" at bounding box center [892, 318] width 38 height 38
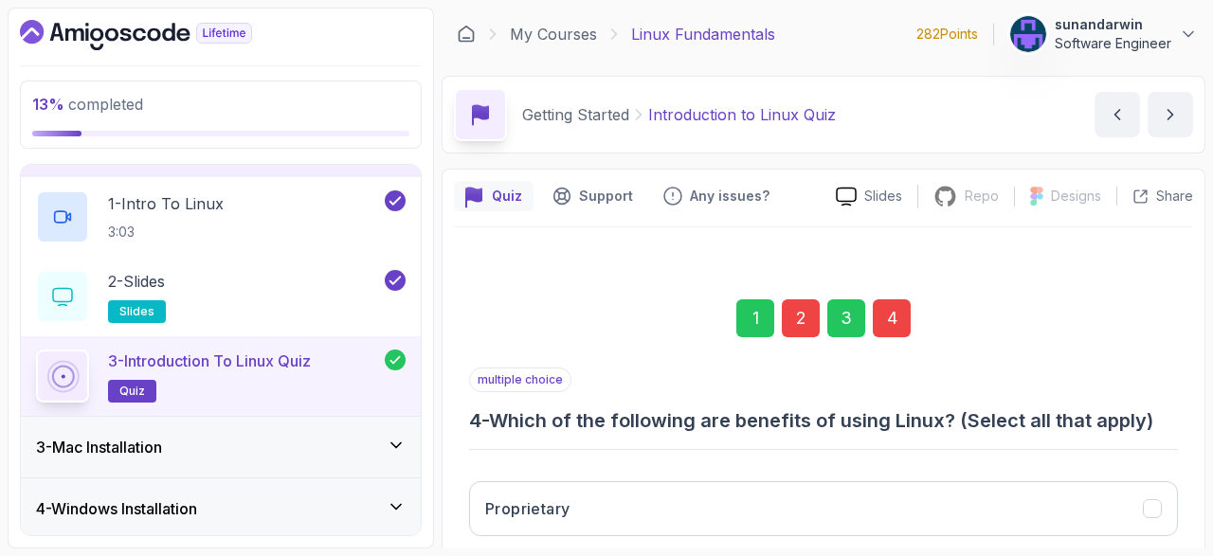
scroll to position [315, 0]
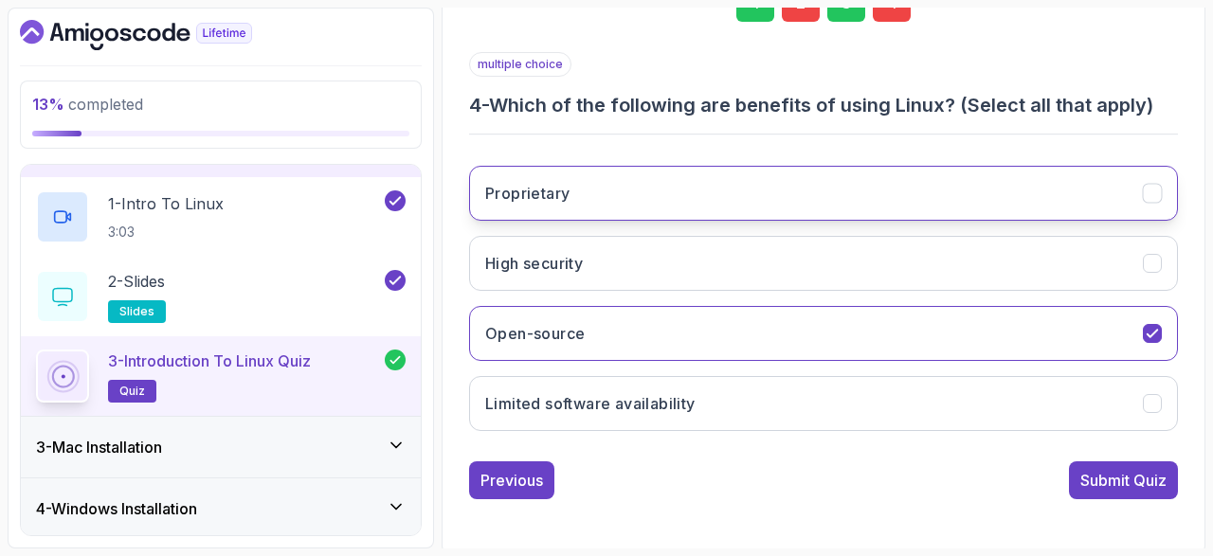
click at [1151, 190] on icon "Proprietary" at bounding box center [1152, 194] width 18 height 18
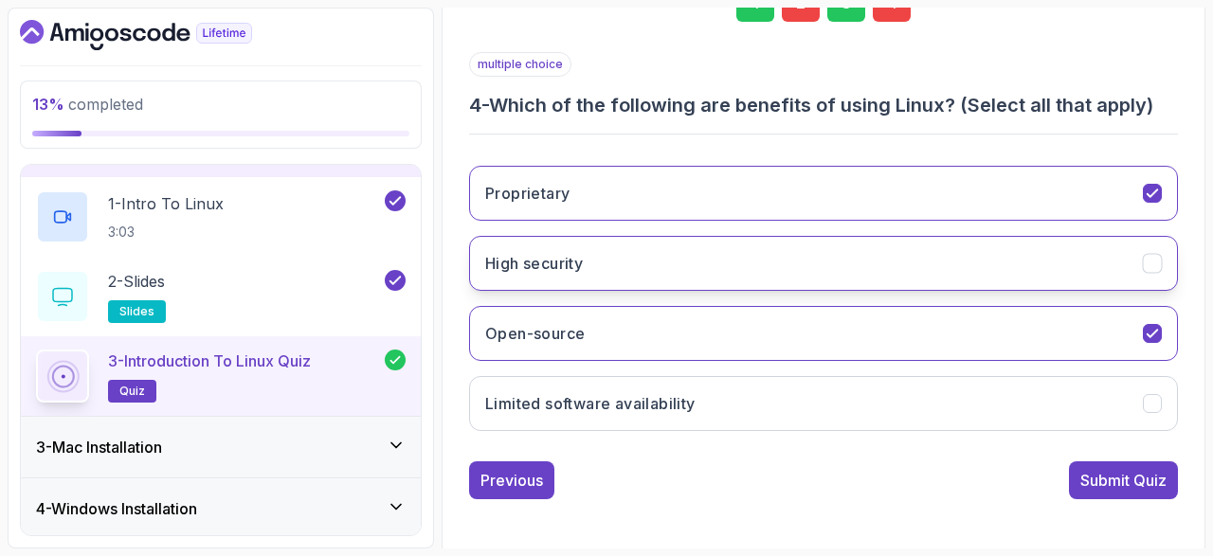
click at [1155, 263] on icon "High security" at bounding box center [1152, 264] width 18 height 18
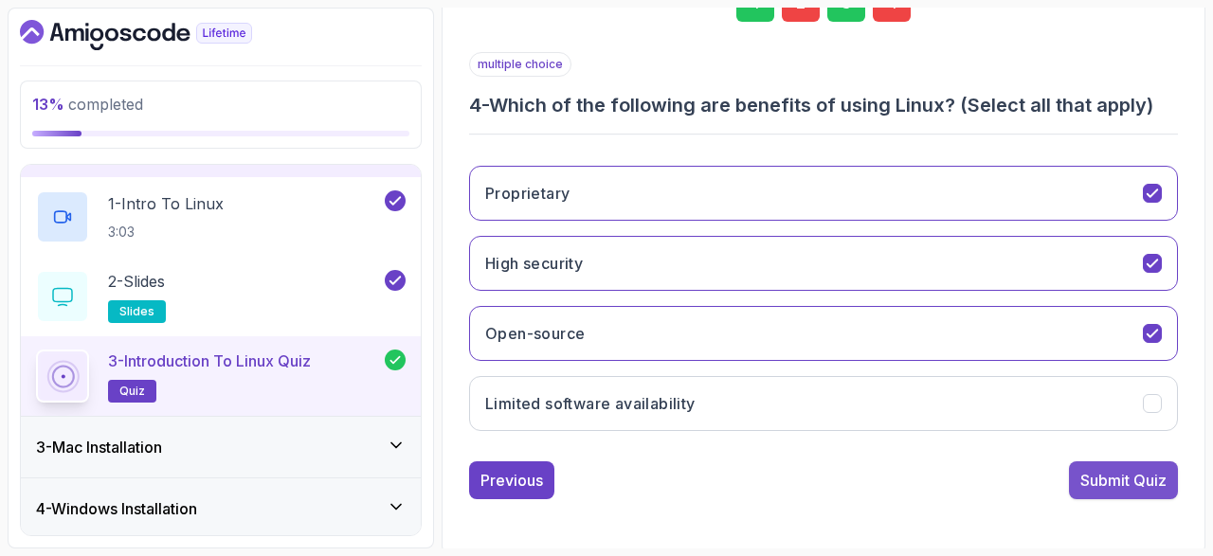
click at [1095, 477] on div "Submit Quiz" at bounding box center [1123, 480] width 86 height 23
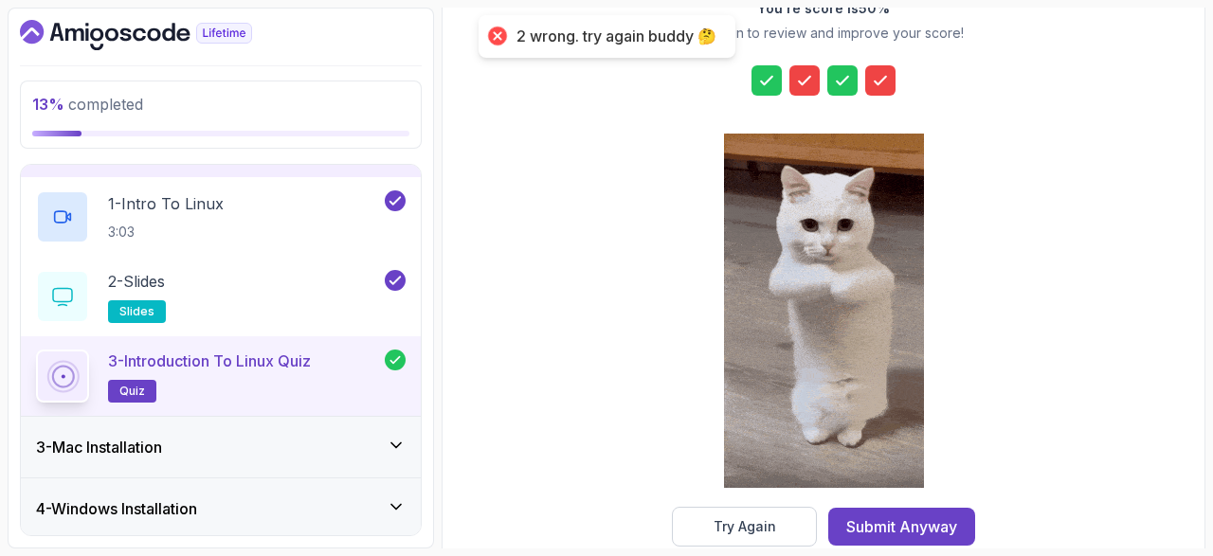
click at [801, 84] on icon at bounding box center [804, 80] width 19 height 19
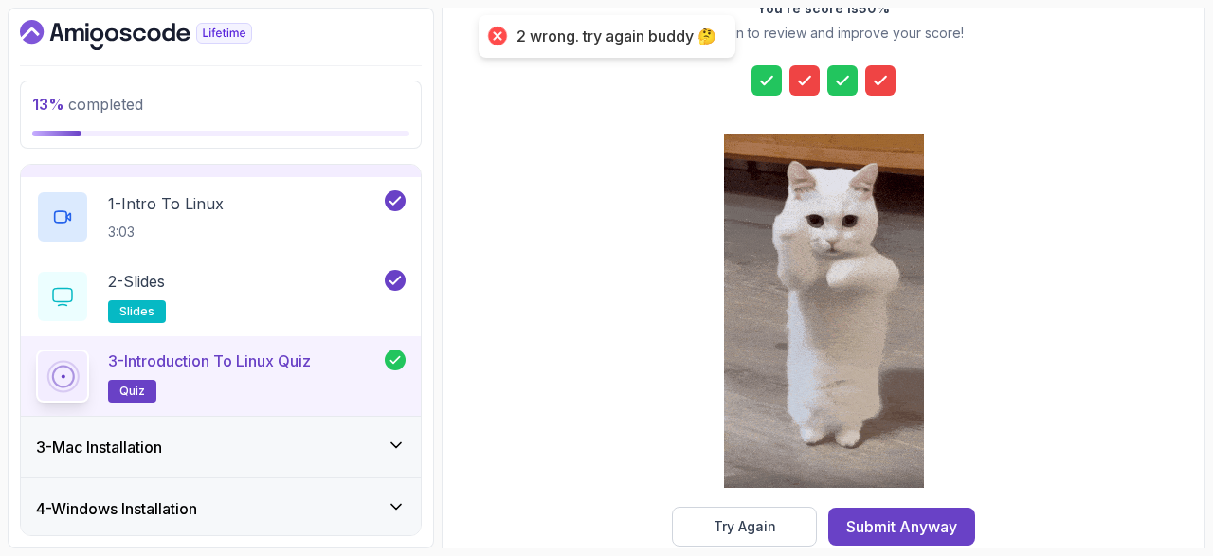
scroll to position [350, 0]
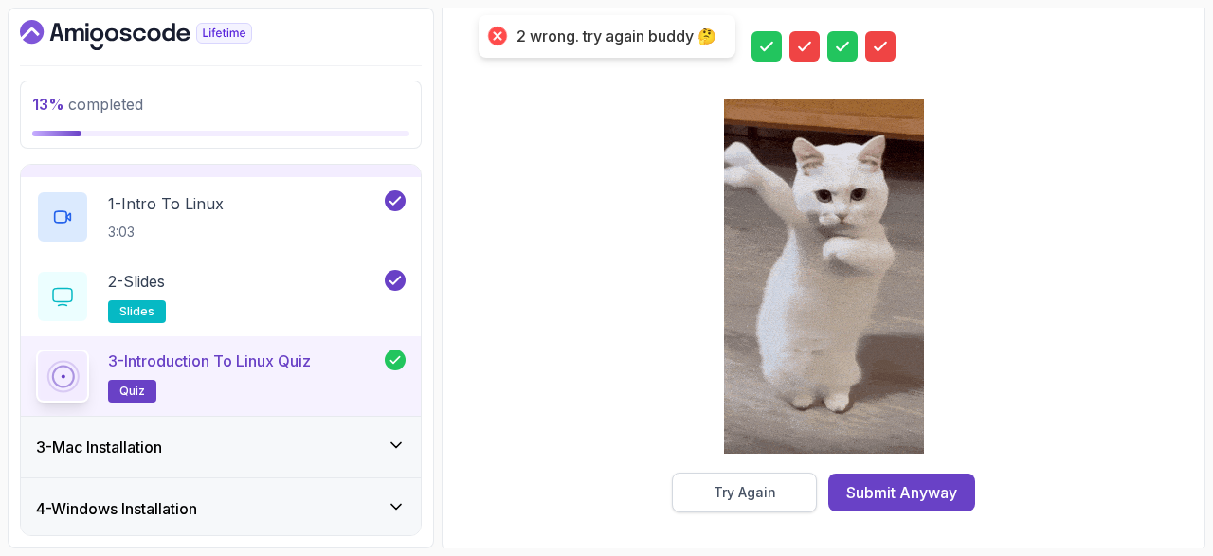
drag, startPoint x: 869, startPoint y: 544, endPoint x: 711, endPoint y: 503, distance: 162.5
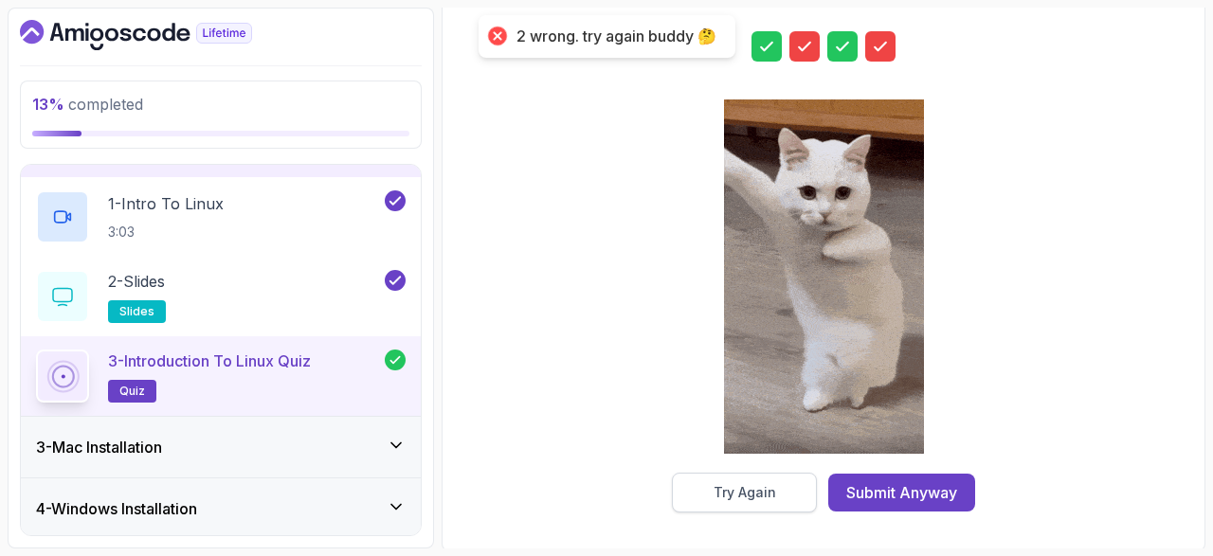
click at [711, 503] on div "Try Again Submit Anyway" at bounding box center [823, 493] width 303 height 40
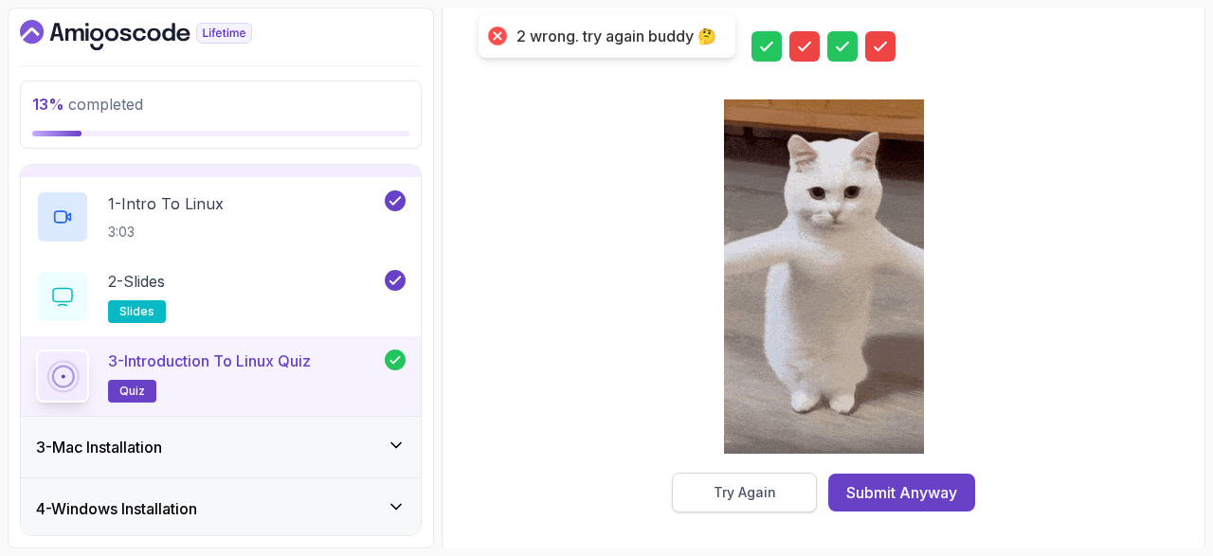
click at [723, 497] on div "Try Again" at bounding box center [744, 492] width 63 height 19
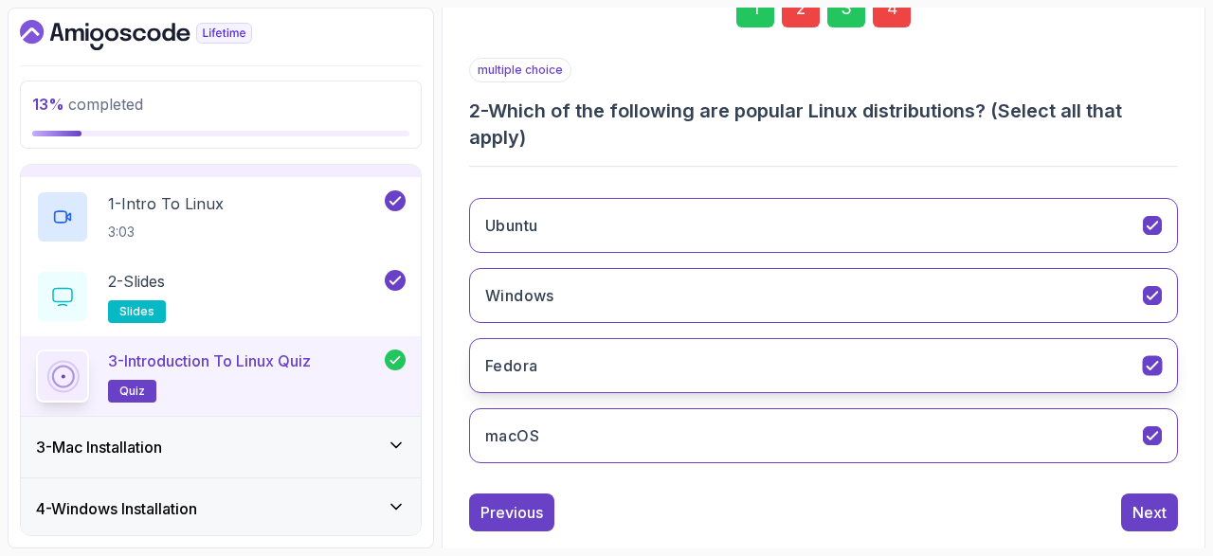
scroll to position [342, 0]
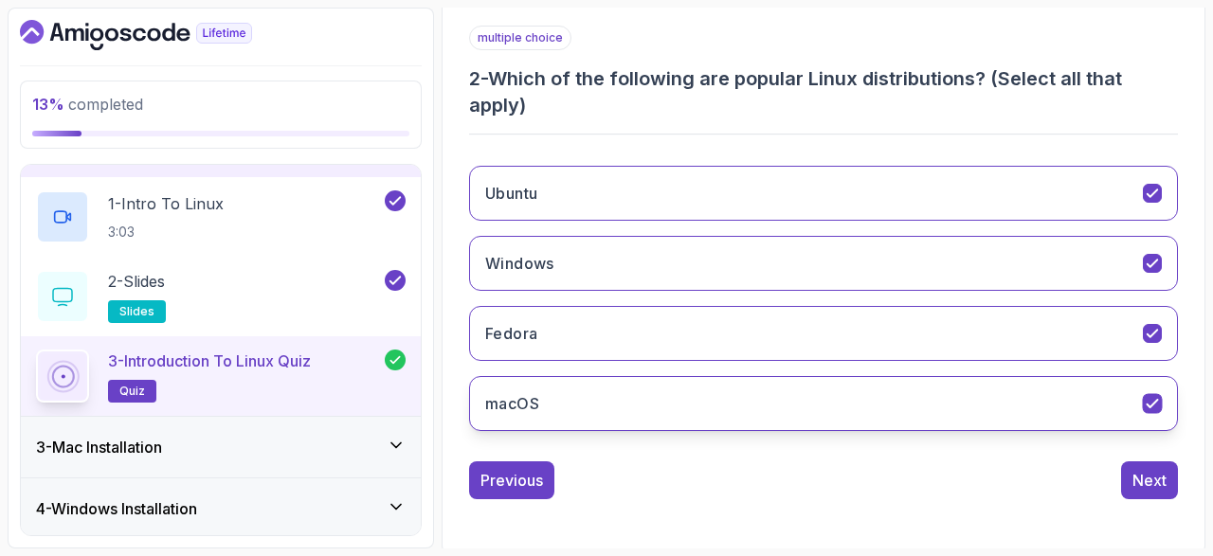
click at [1150, 401] on icon "macOS" at bounding box center [1152, 404] width 18 height 18
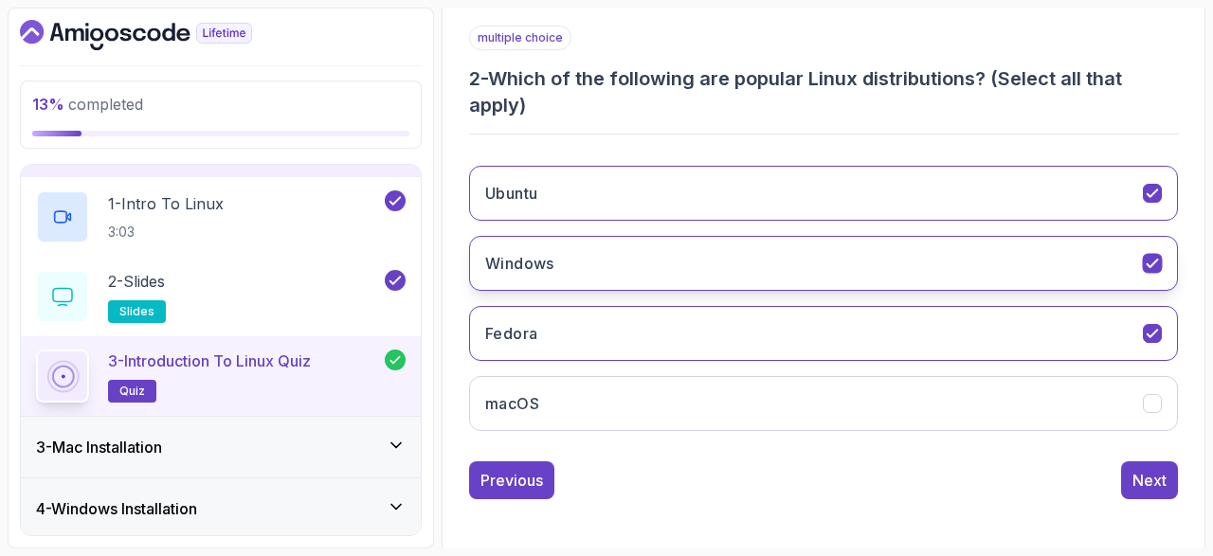
click at [1153, 258] on icon "Windows" at bounding box center [1152, 264] width 18 height 18
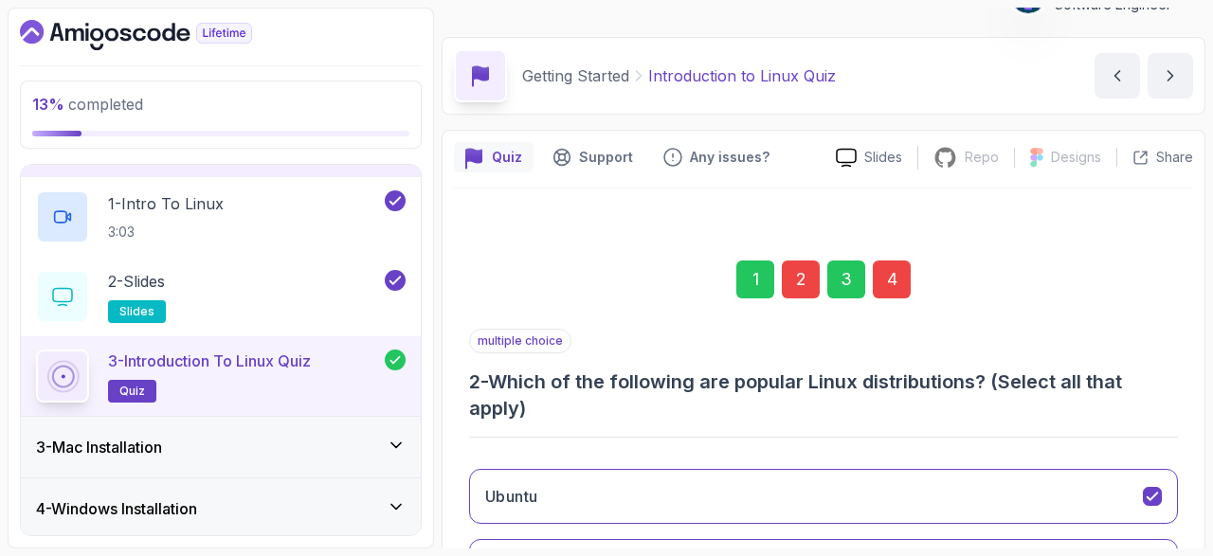
scroll to position [12, 0]
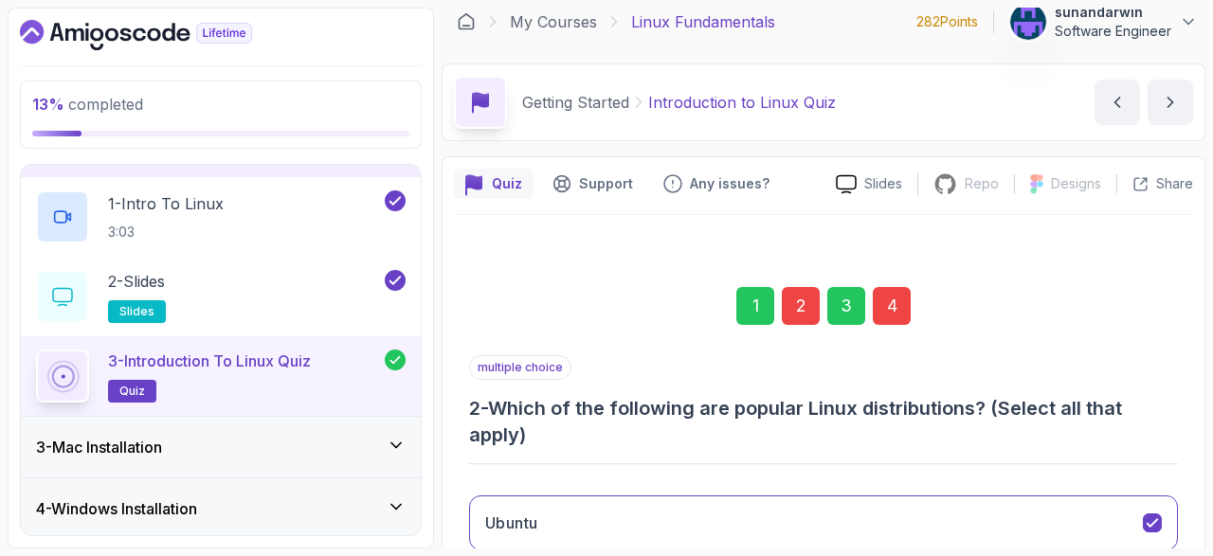
click at [893, 302] on div "4" at bounding box center [892, 306] width 38 height 38
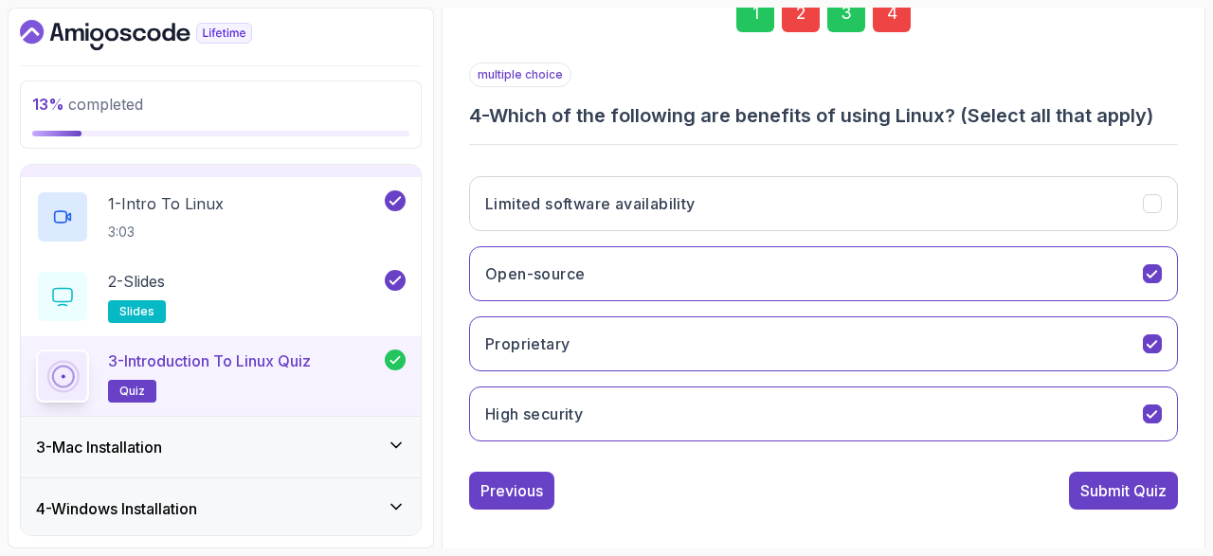
scroll to position [315, 0]
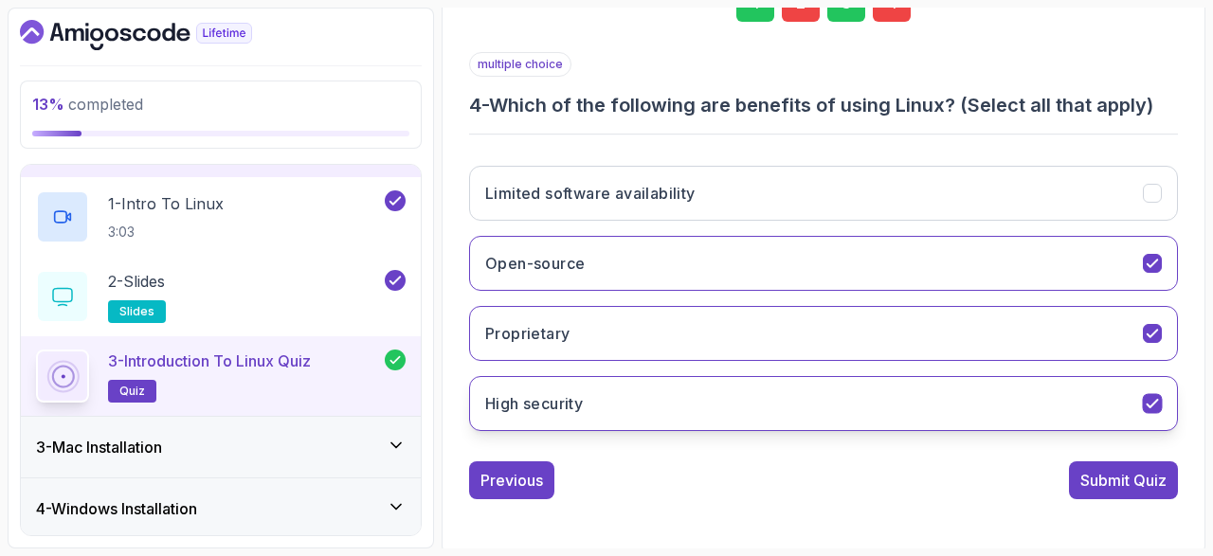
click at [1153, 403] on icon "High security" at bounding box center [1151, 404] width 10 height 8
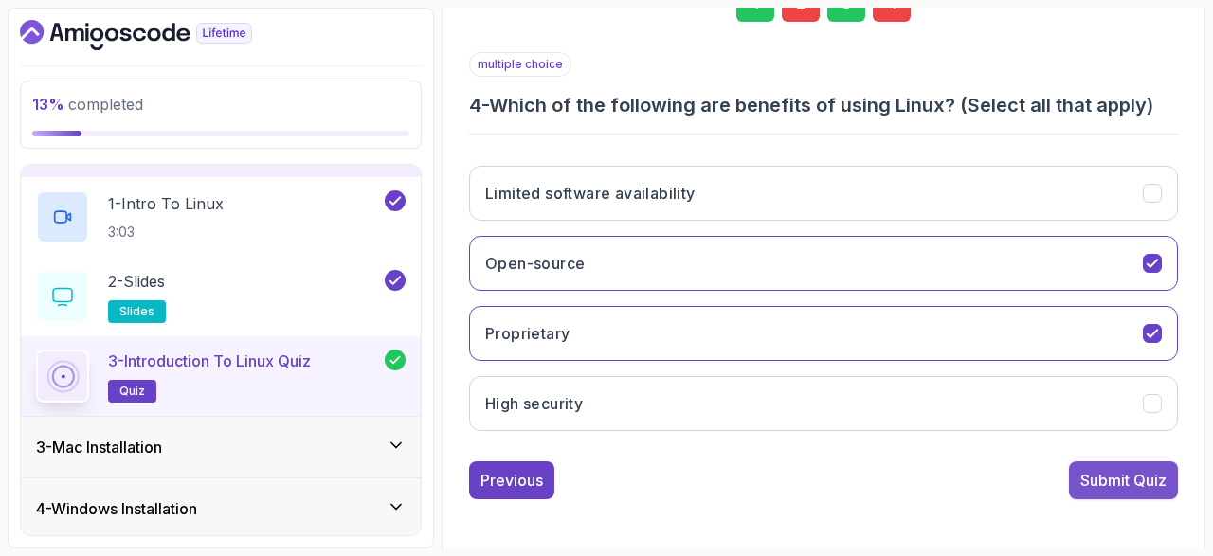
click at [1121, 461] on button "Submit Quiz" at bounding box center [1123, 480] width 109 height 38
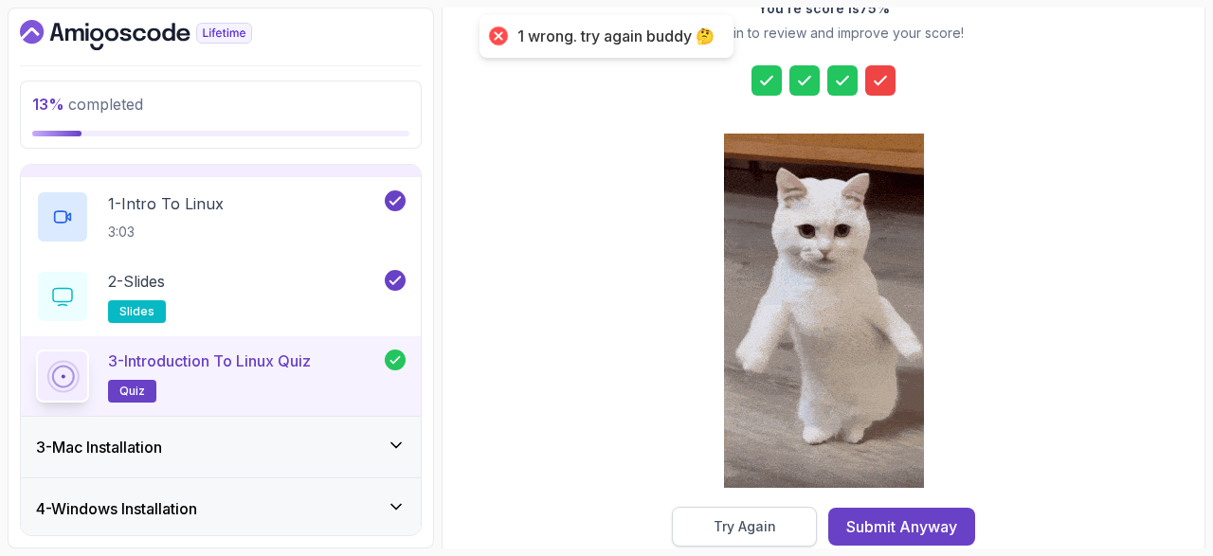
click at [772, 529] on div "Try Again" at bounding box center [744, 526] width 63 height 19
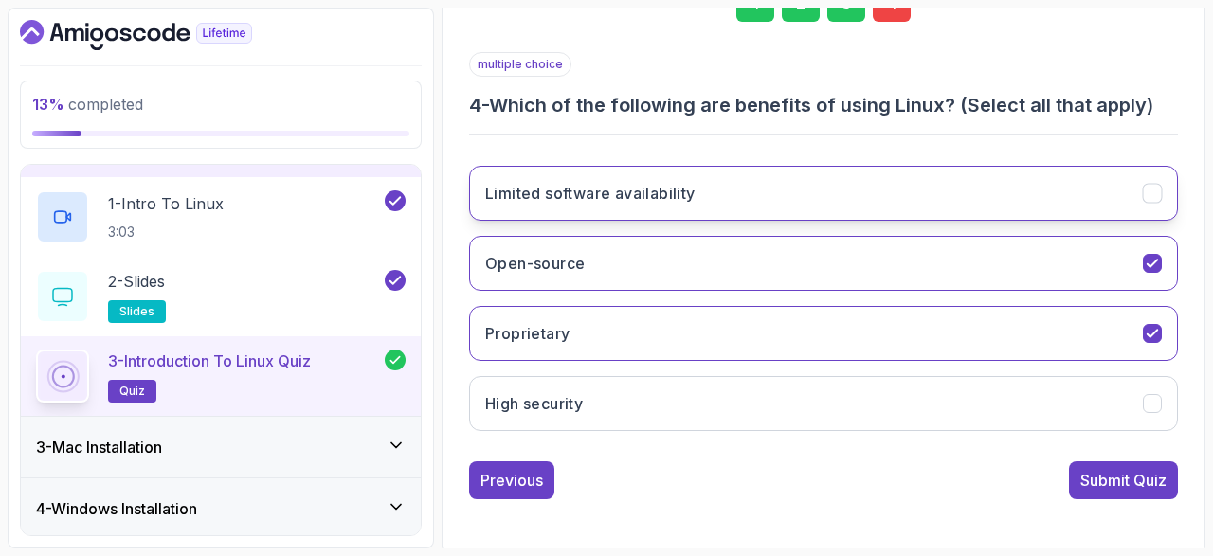
click at [1157, 191] on icon "Limited software availability" at bounding box center [1152, 194] width 18 height 18
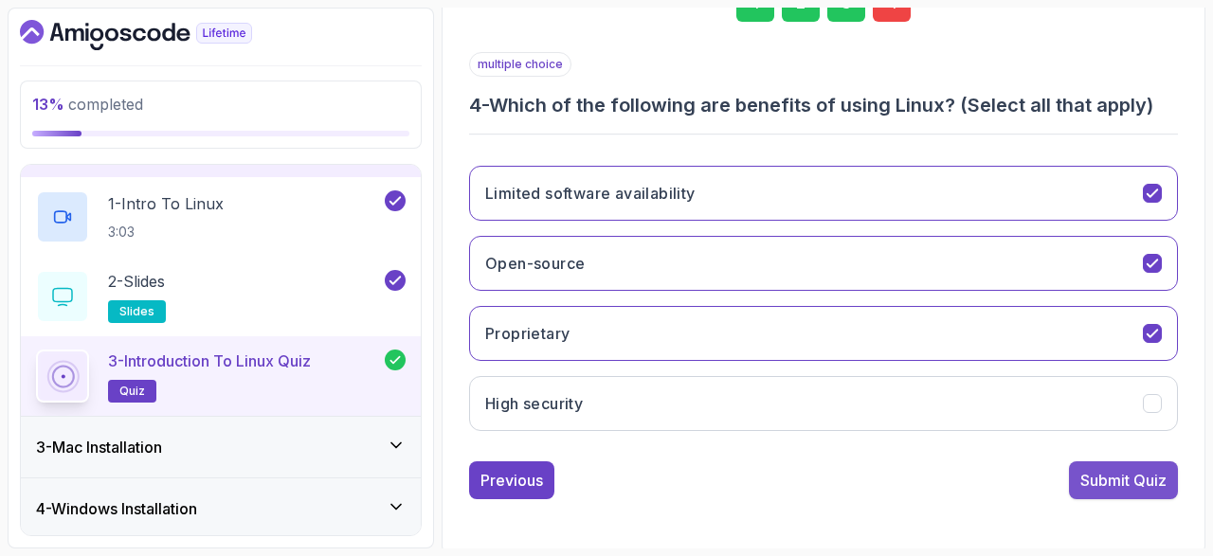
click at [1096, 472] on div "Submit Quiz" at bounding box center [1123, 480] width 86 height 23
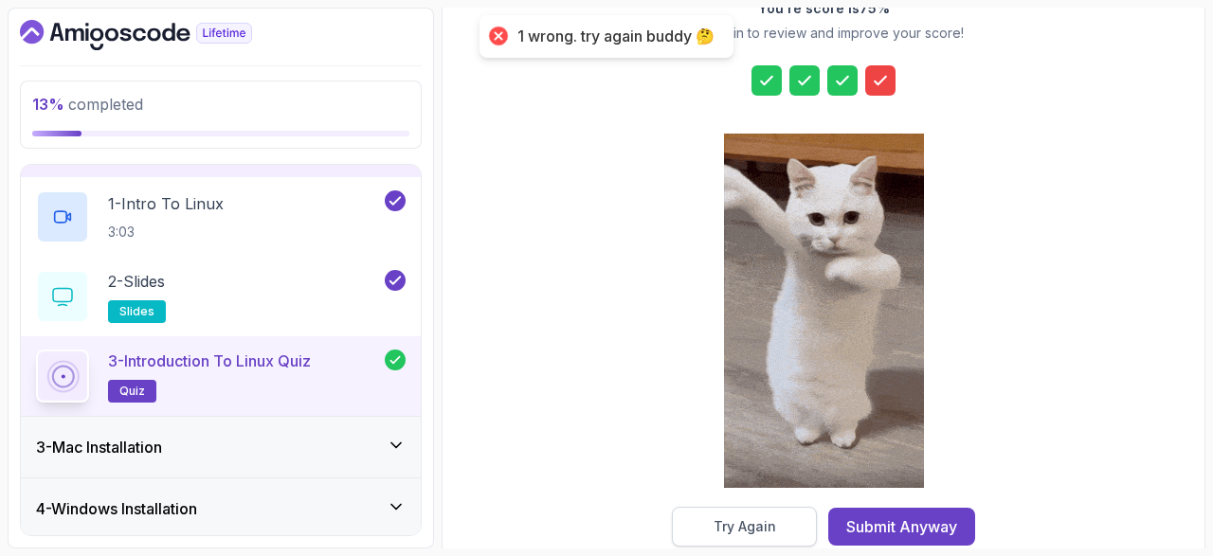
click at [769, 513] on button "Try Again" at bounding box center [744, 527] width 145 height 40
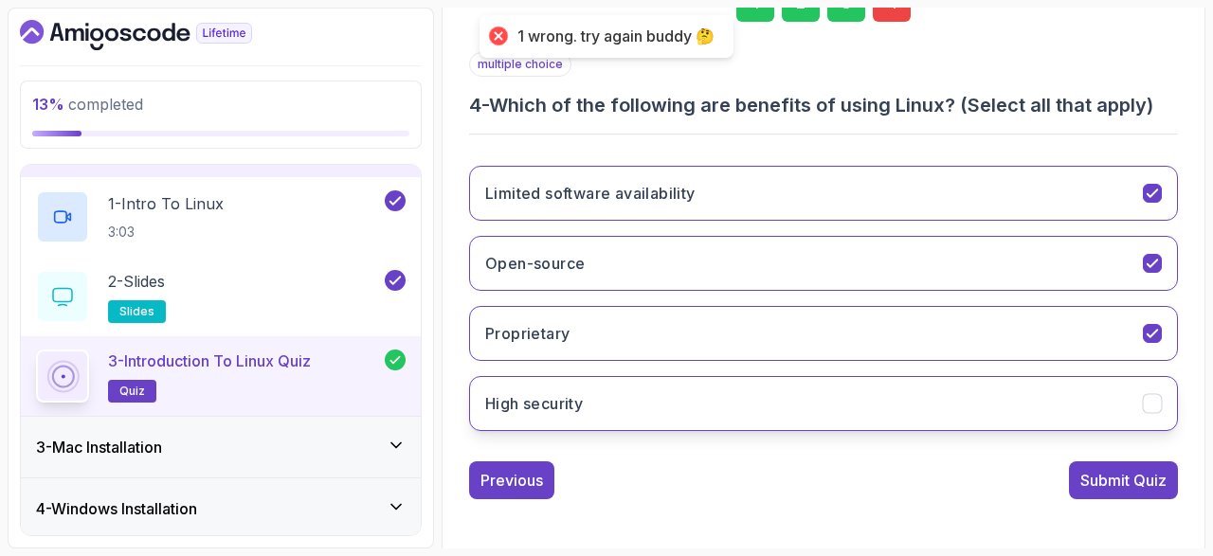
click at [1154, 405] on icon "High security" at bounding box center [1152, 404] width 18 height 18
click at [1136, 449] on div "multiple choice 4 - Which of the following are benefits of using Linux? (Select…" at bounding box center [823, 275] width 709 height 447
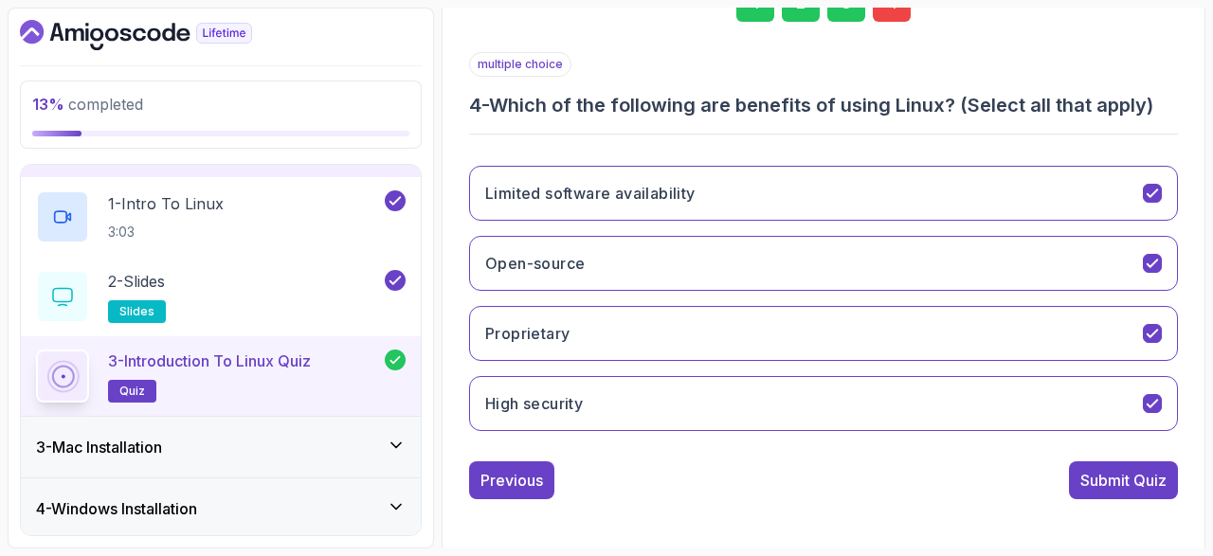
click at [1133, 450] on div "multiple choice 4 - Which of the following are benefits of using Linux? (Select…" at bounding box center [823, 275] width 709 height 447
click at [1132, 475] on div "Submit Quiz" at bounding box center [1123, 480] width 86 height 23
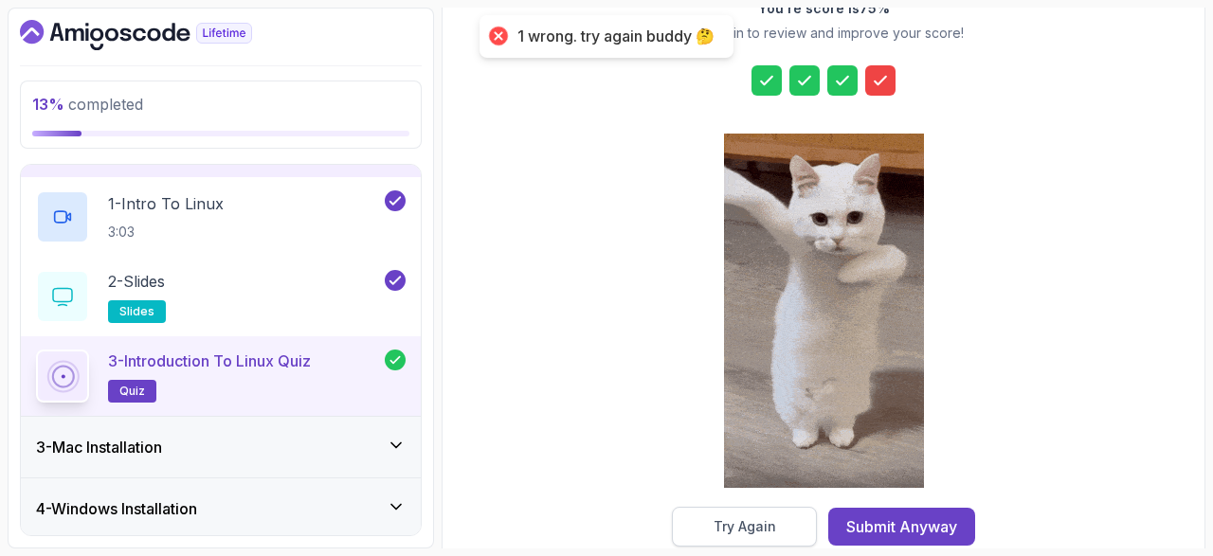
click at [719, 528] on div "Try Again" at bounding box center [744, 526] width 63 height 19
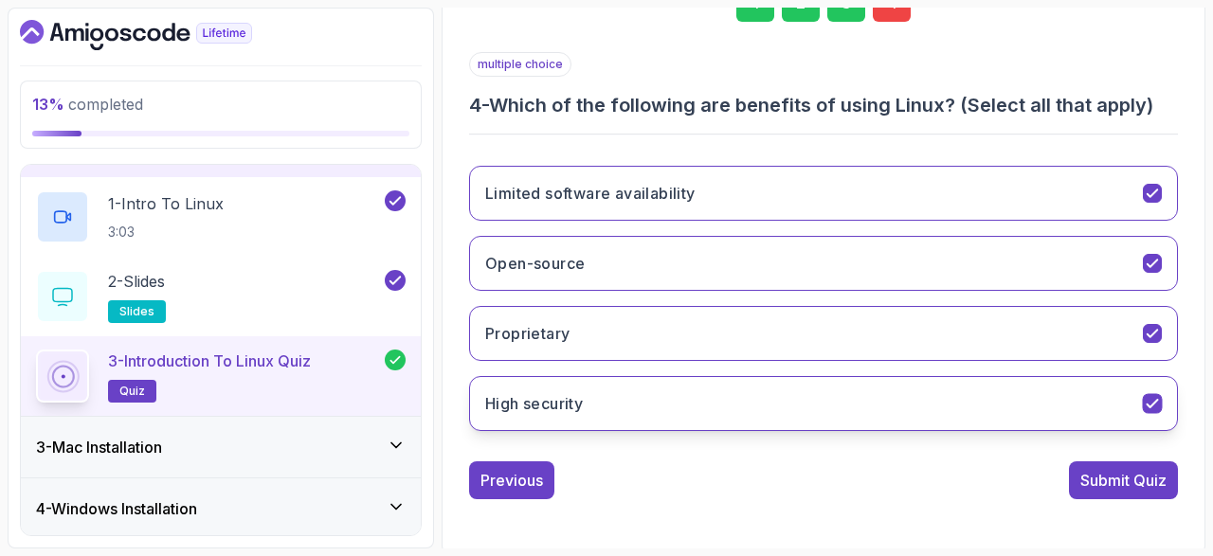
click at [1154, 395] on icon "High security" at bounding box center [1152, 404] width 18 height 18
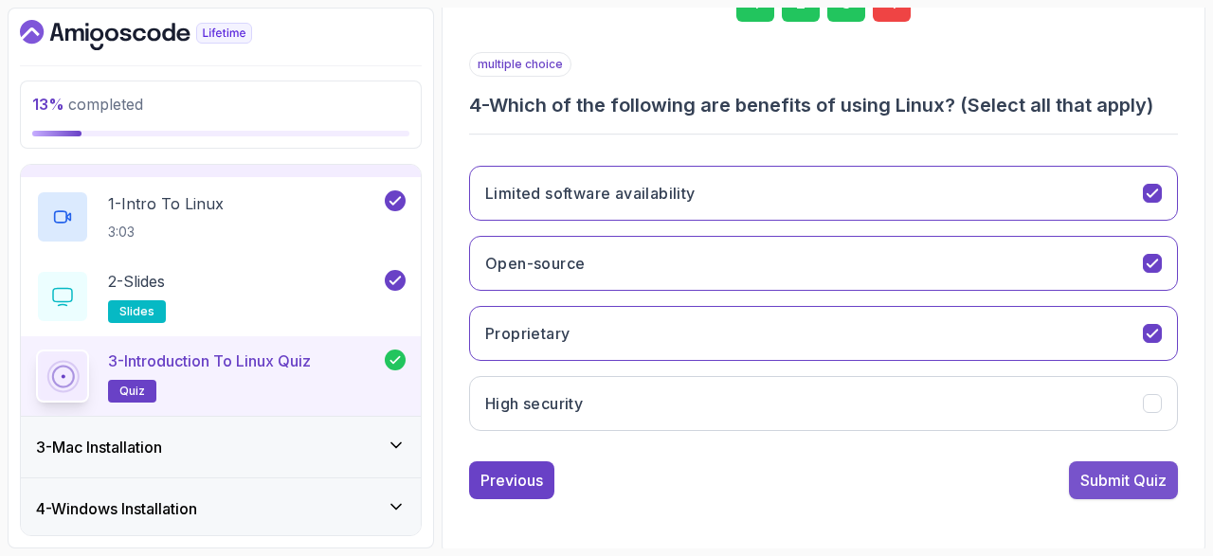
click at [1138, 483] on div "Submit Quiz" at bounding box center [1123, 480] width 86 height 23
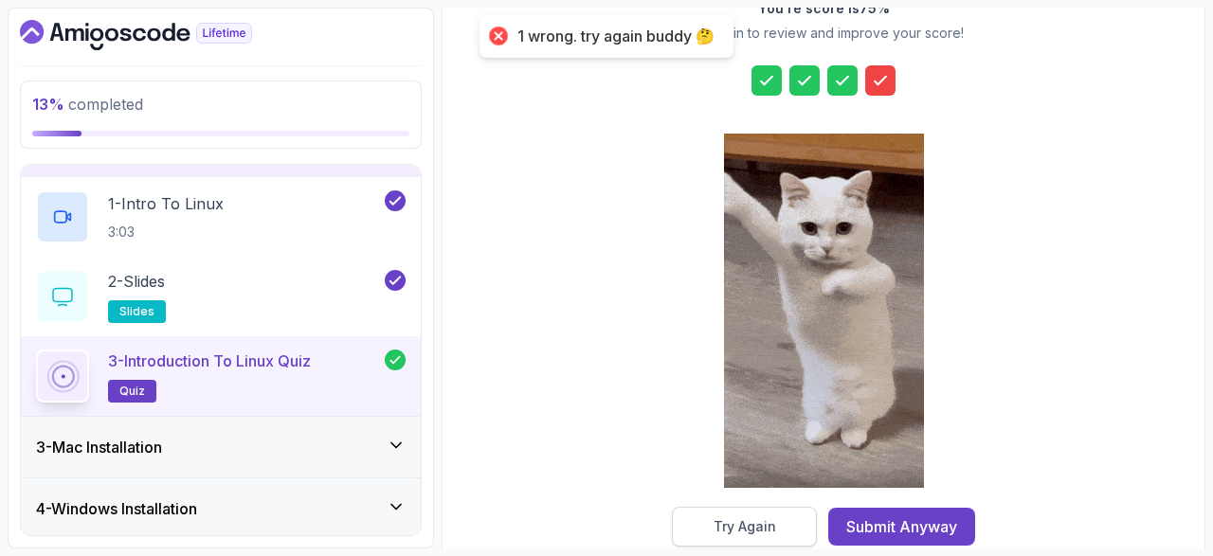
click at [774, 524] on div "Try Again" at bounding box center [744, 526] width 63 height 19
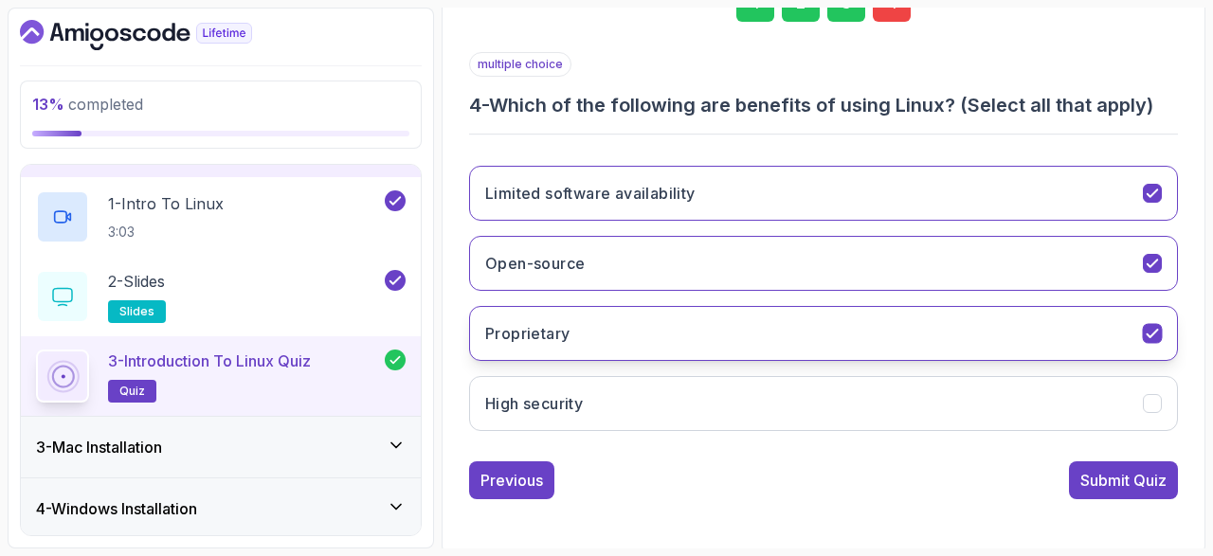
click at [1159, 333] on icon "Proprietary" at bounding box center [1152, 334] width 18 height 18
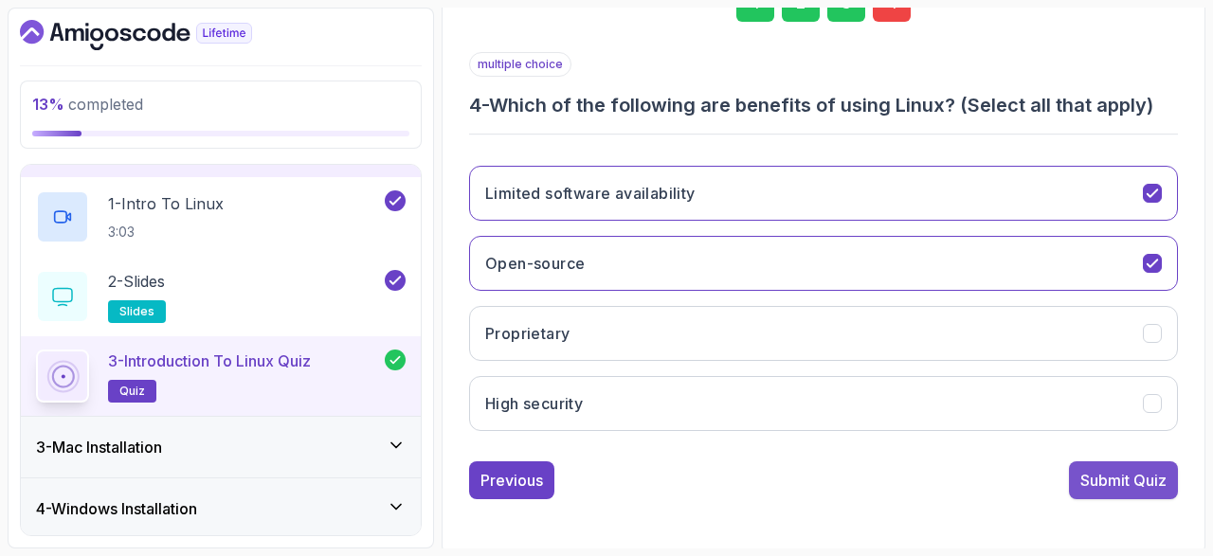
click at [1119, 492] on button "Submit Quiz" at bounding box center [1123, 480] width 109 height 38
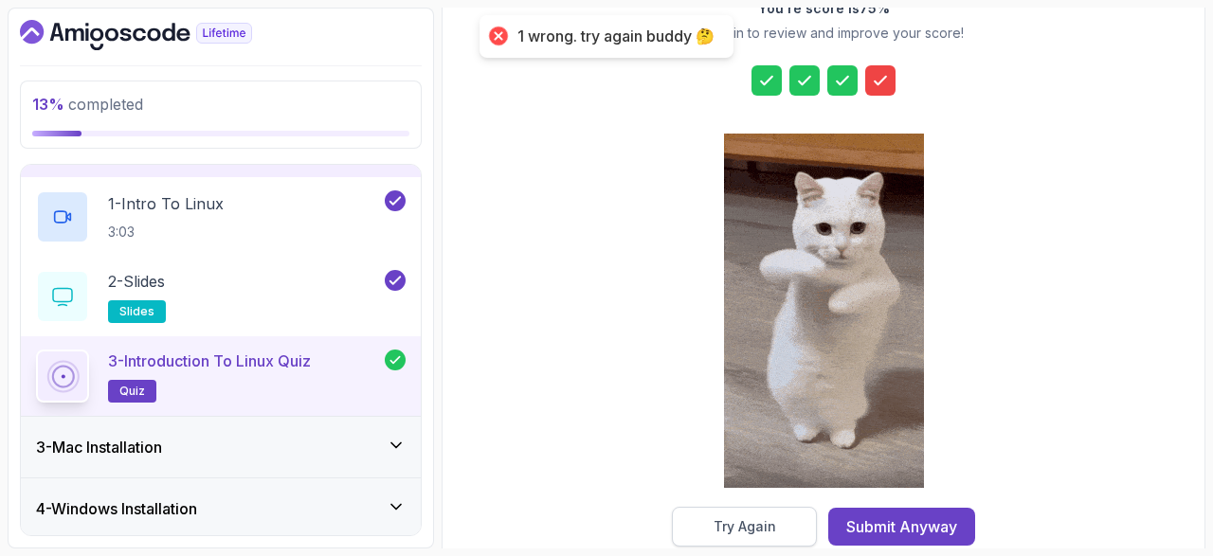
click at [781, 531] on button "Try Again" at bounding box center [744, 527] width 145 height 40
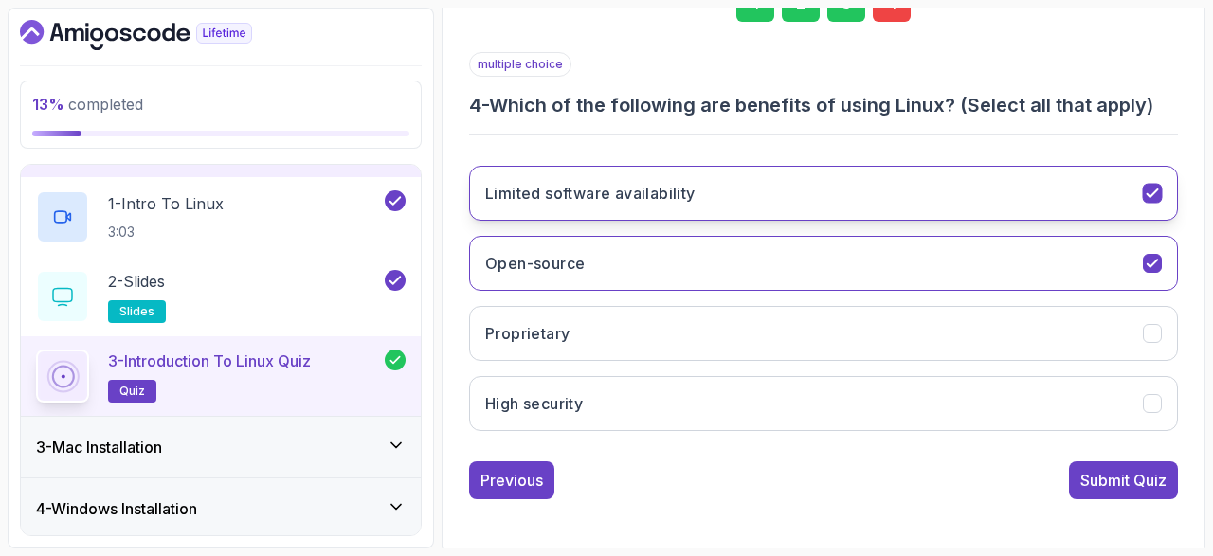
click at [1162, 185] on button "Limited software availability" at bounding box center [823, 193] width 709 height 55
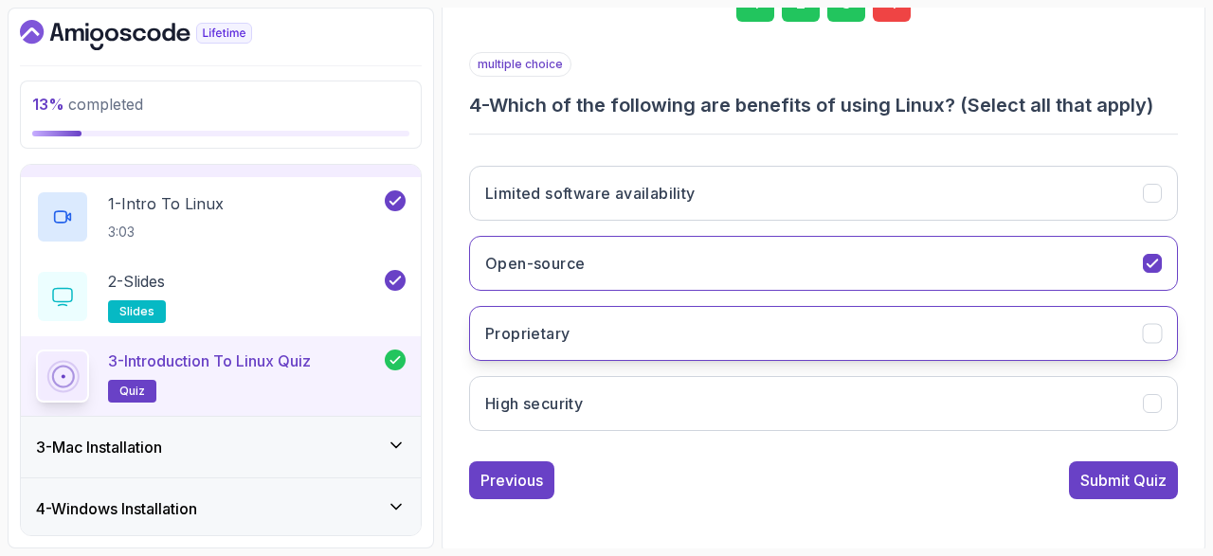
click at [1151, 333] on icon "Proprietary" at bounding box center [1152, 334] width 18 height 18
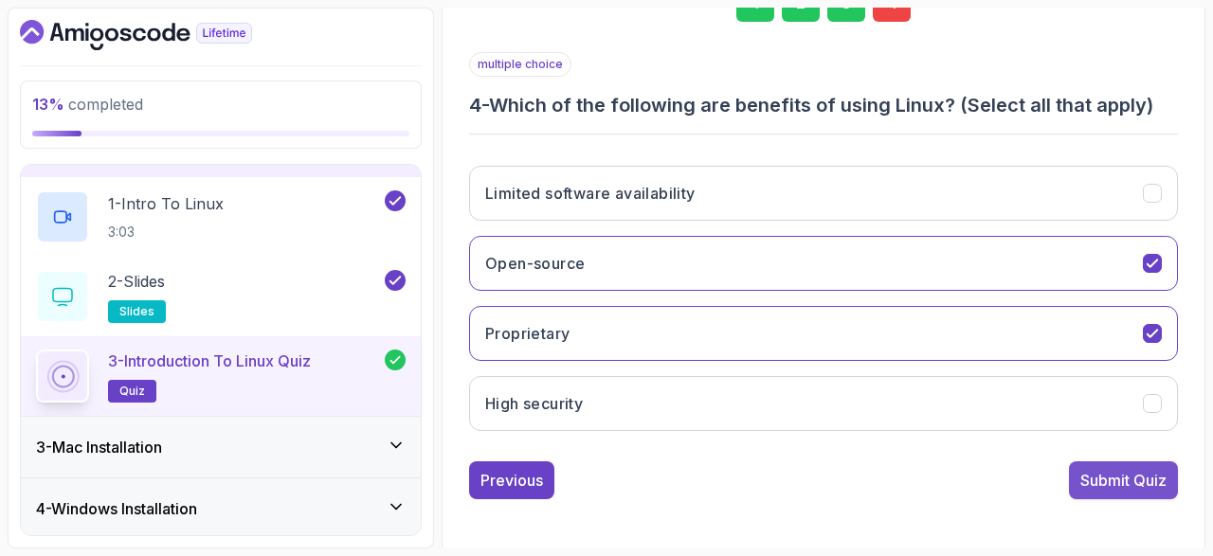
click at [1138, 472] on div "Submit Quiz" at bounding box center [1123, 480] width 86 height 23
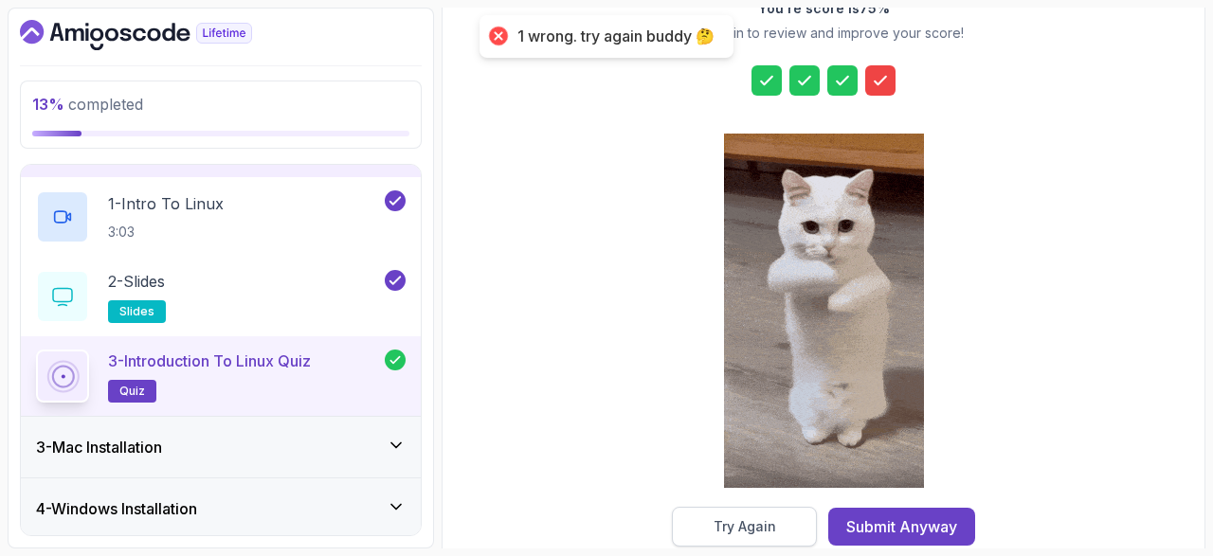
click at [761, 517] on div "Try Again" at bounding box center [744, 526] width 63 height 19
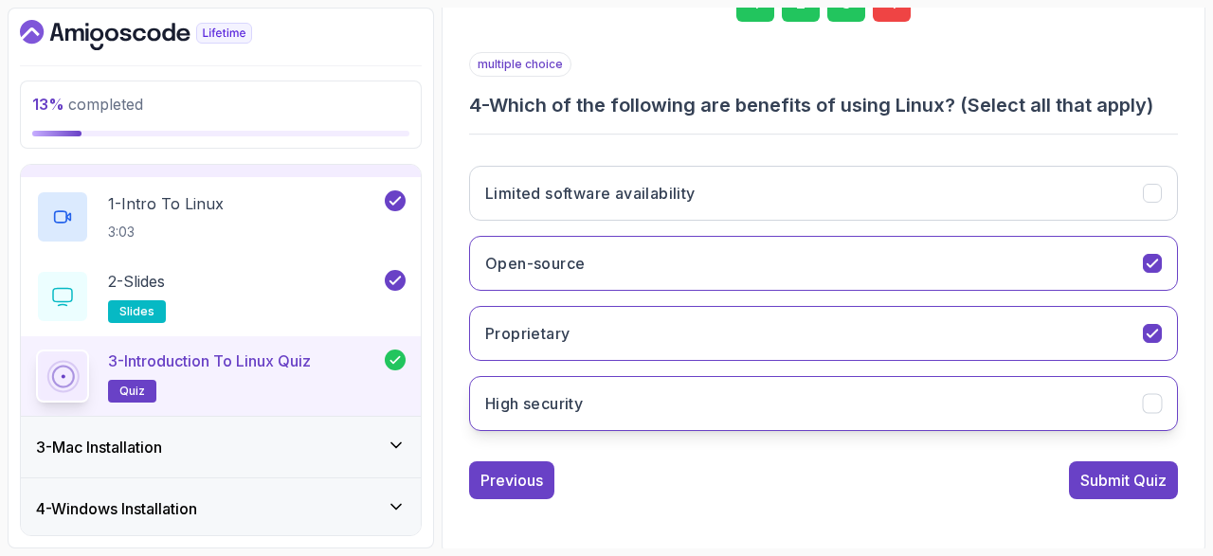
drag, startPoint x: 1152, startPoint y: 333, endPoint x: 1157, endPoint y: 375, distance: 42.0
click at [1155, 370] on div "Limited software availability Open-source Proprietary High security" at bounding box center [823, 299] width 709 height 296
click at [1155, 396] on icon "High security" at bounding box center [1152, 404] width 18 height 18
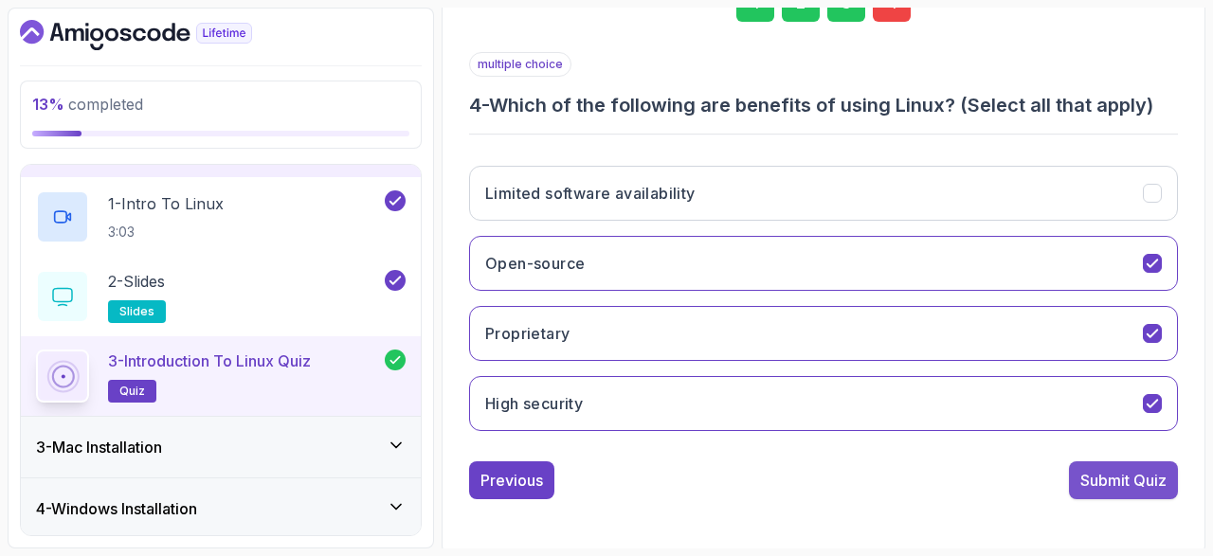
click at [1138, 471] on div "Submit Quiz" at bounding box center [1123, 480] width 86 height 23
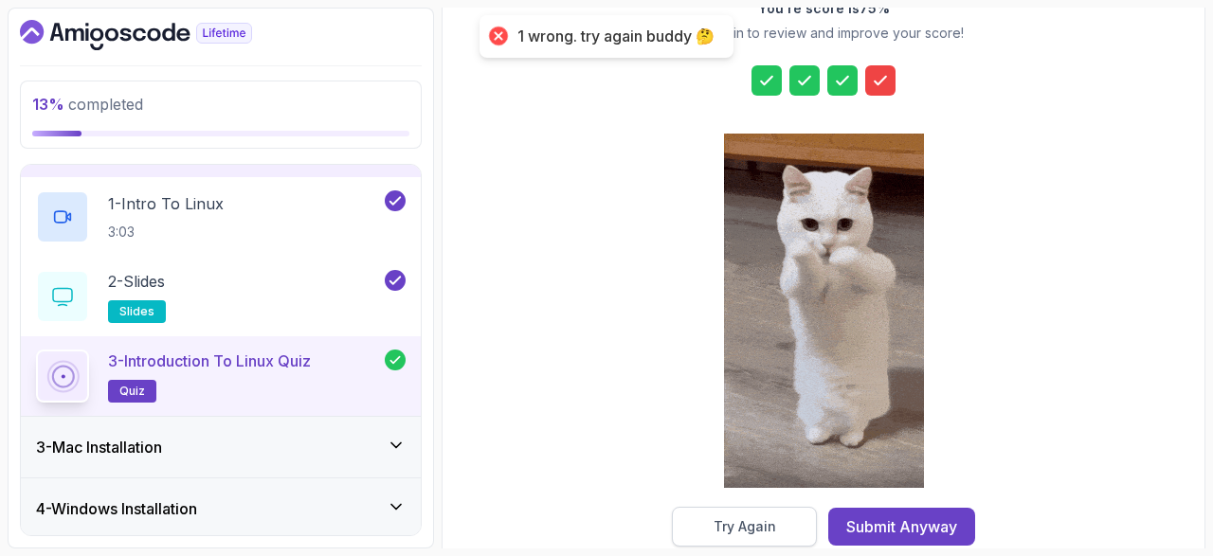
click at [757, 513] on button "Try Again" at bounding box center [744, 527] width 145 height 40
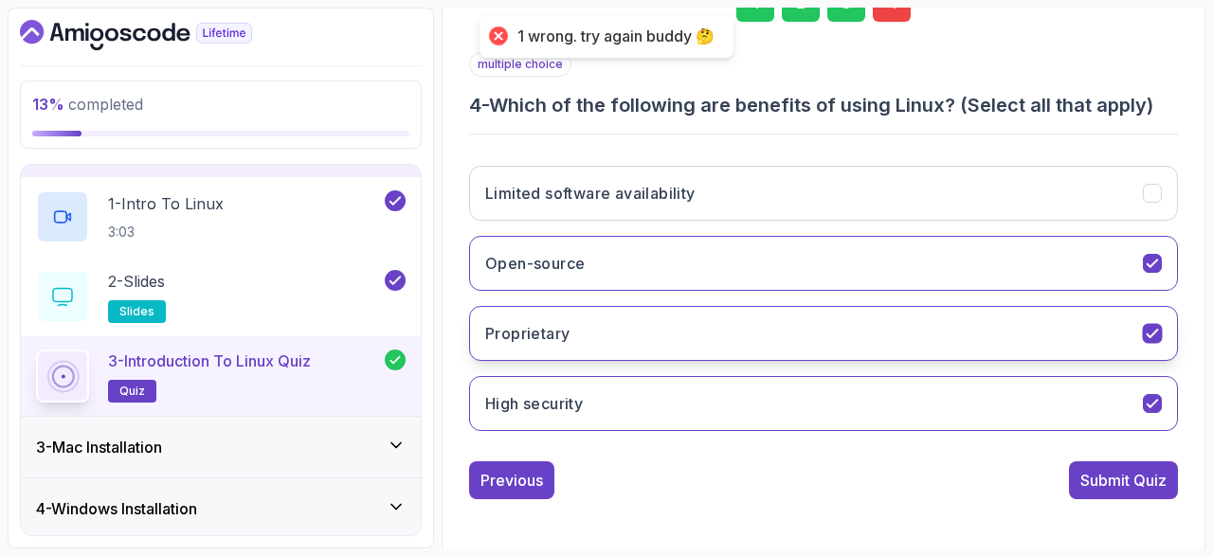
click at [1159, 325] on icon "Proprietary" at bounding box center [1152, 334] width 18 height 18
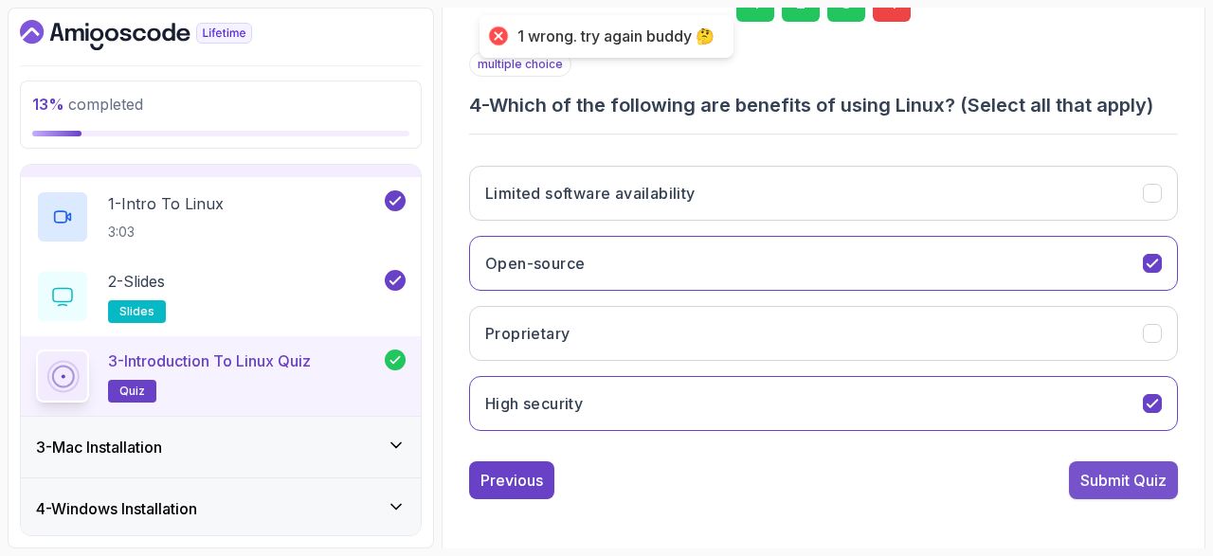
click at [1125, 482] on div "Submit Quiz" at bounding box center [1123, 480] width 86 height 23
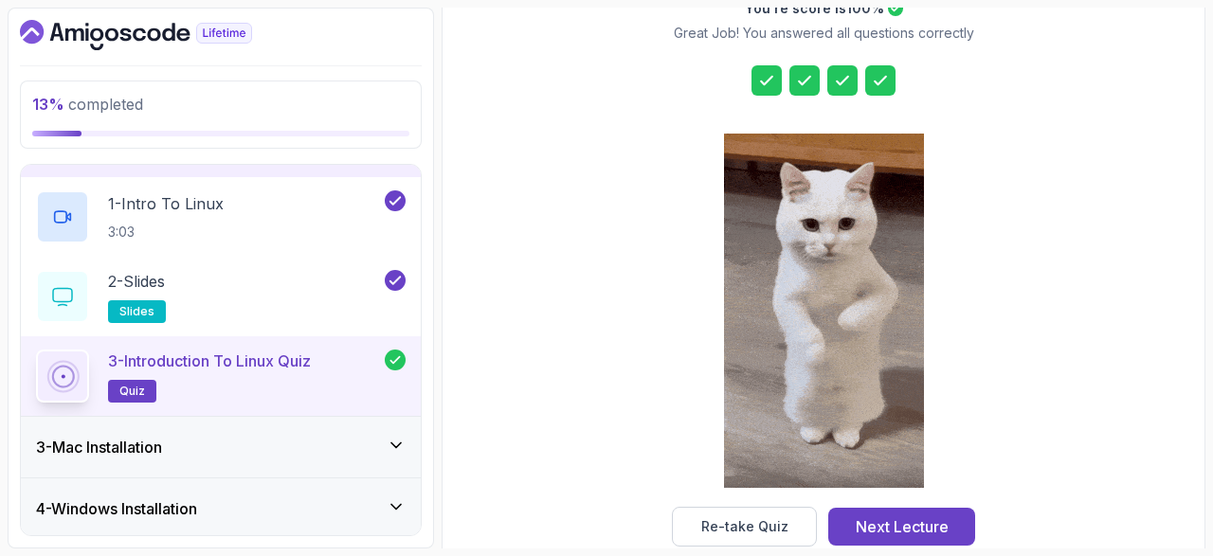
click at [884, 77] on icon at bounding box center [879, 81] width 11 height 8
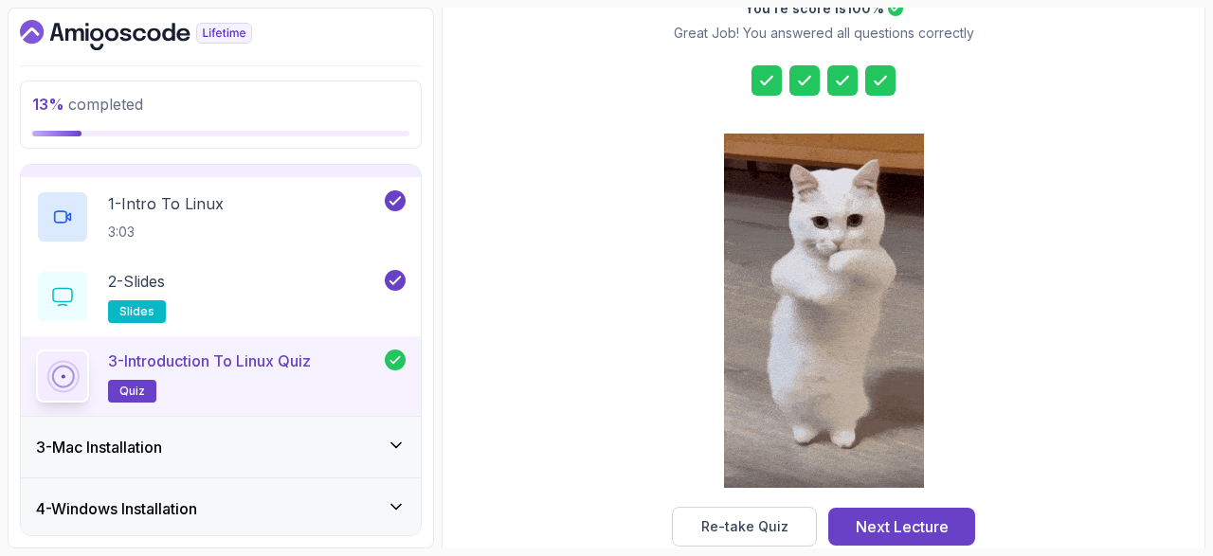
click at [886, 84] on icon at bounding box center [880, 80] width 19 height 19
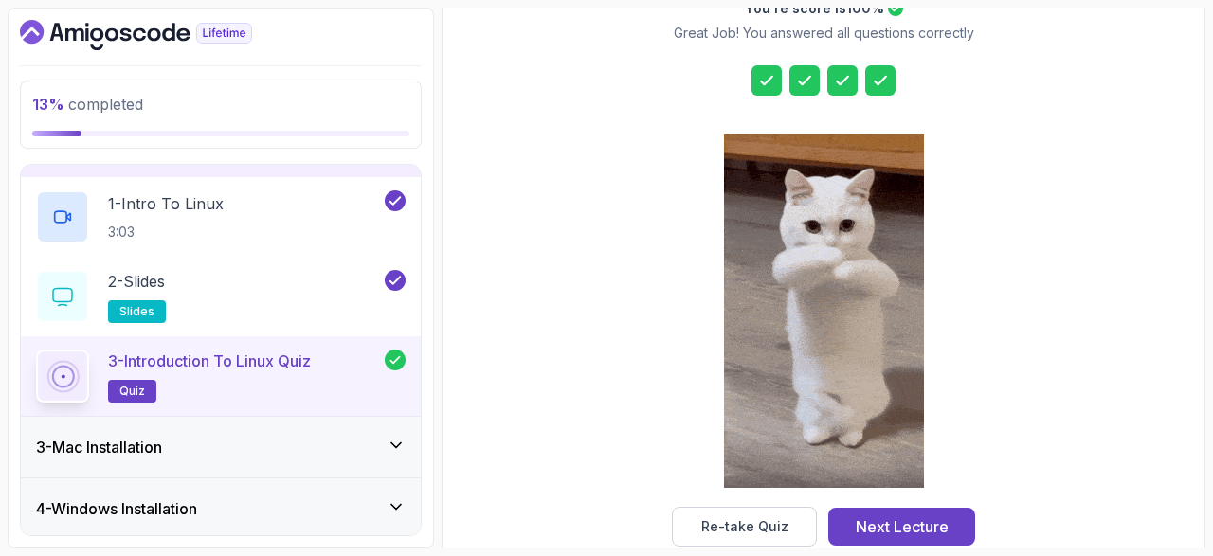
scroll to position [350, 0]
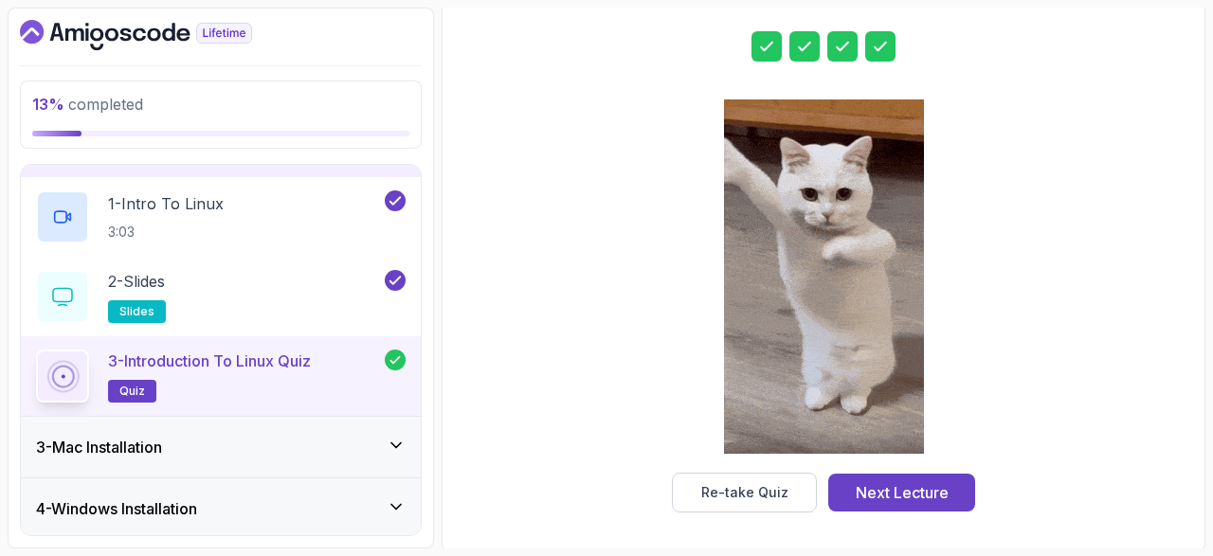
click at [739, 468] on div at bounding box center [824, 278] width 200 height 388
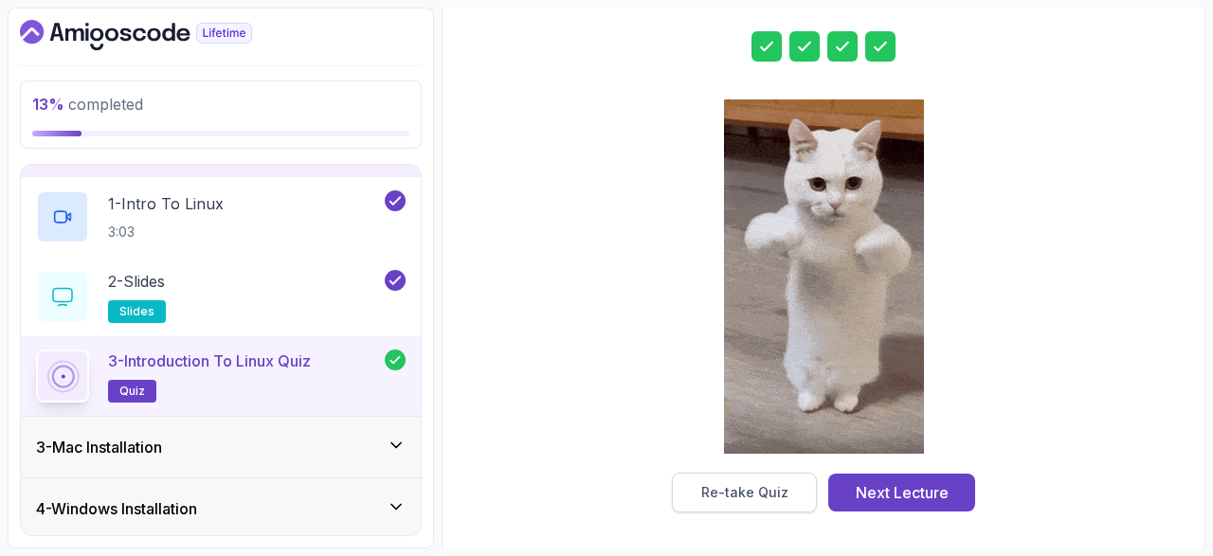
click at [742, 477] on button "Re-take Quiz" at bounding box center [744, 493] width 145 height 40
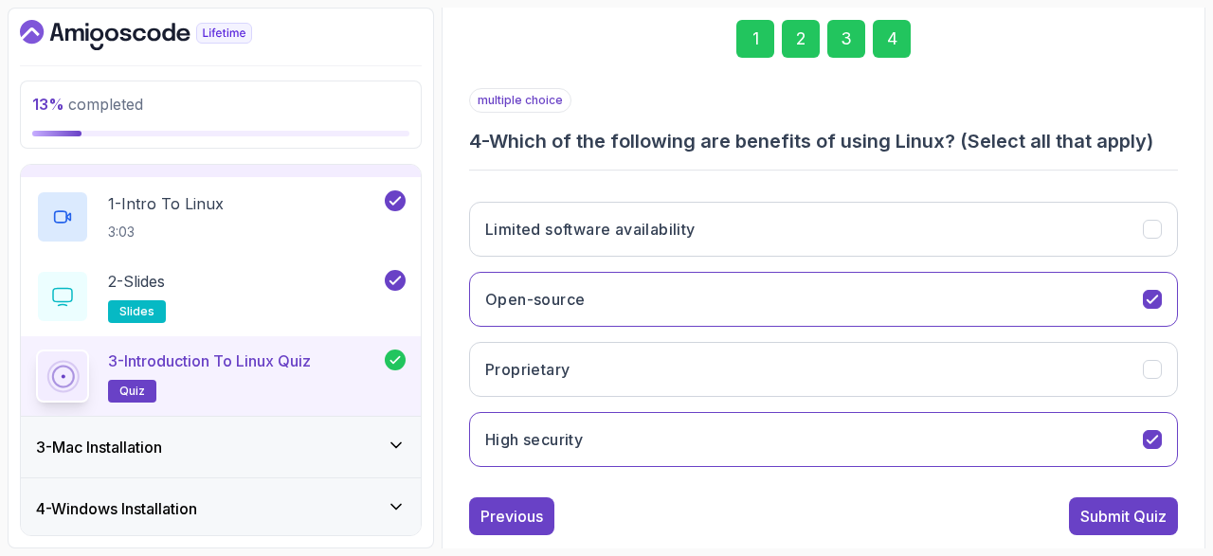
scroll to position [315, 0]
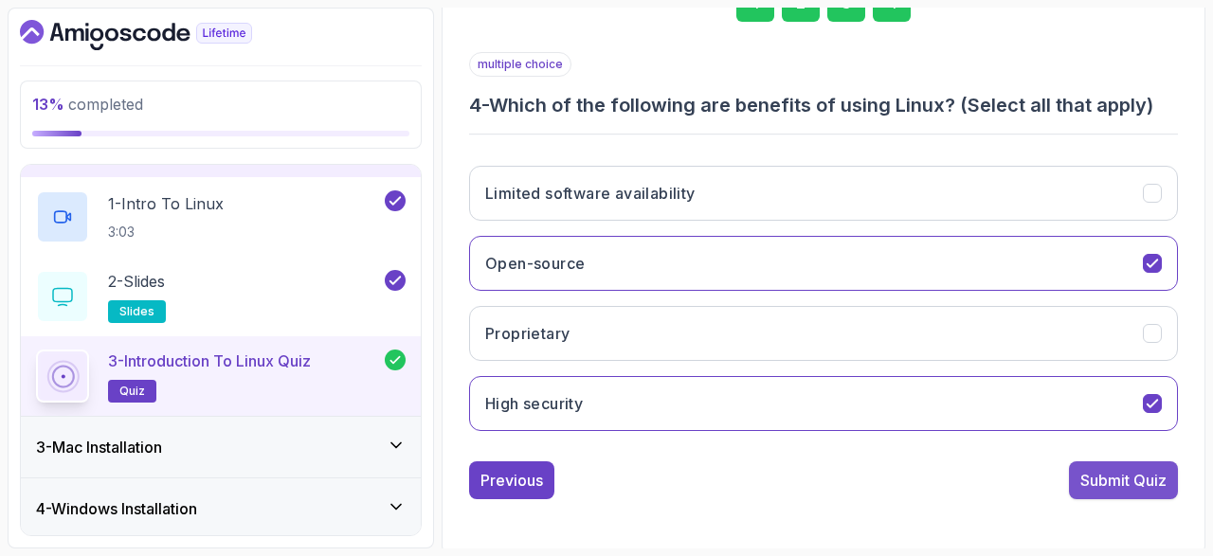
click at [1117, 486] on div "Submit Quiz" at bounding box center [1123, 480] width 86 height 23
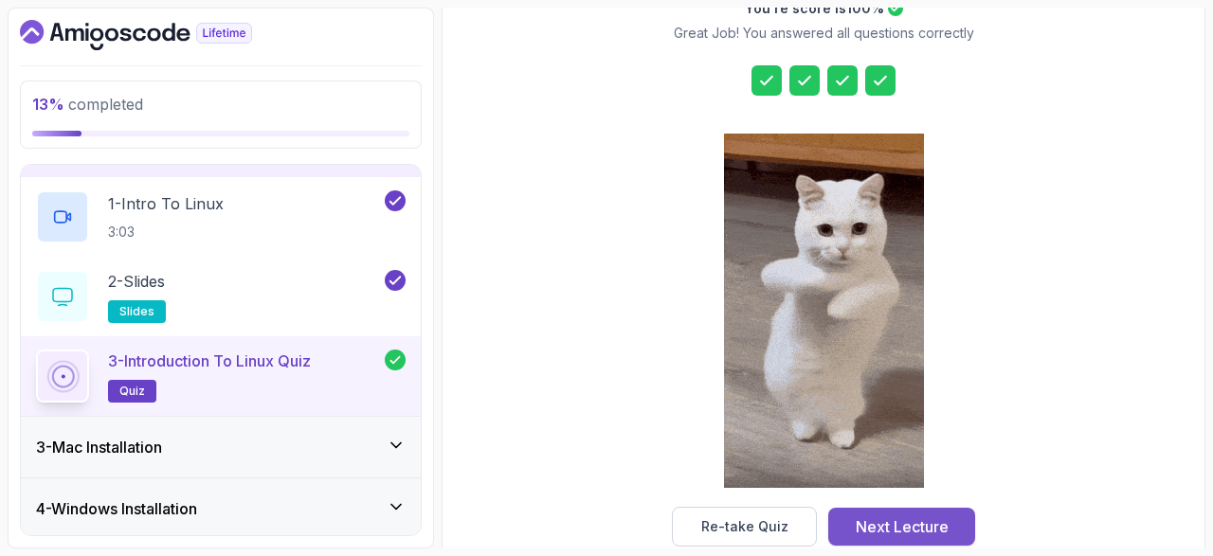
click at [933, 524] on div "Next Lecture" at bounding box center [901, 526] width 93 height 23
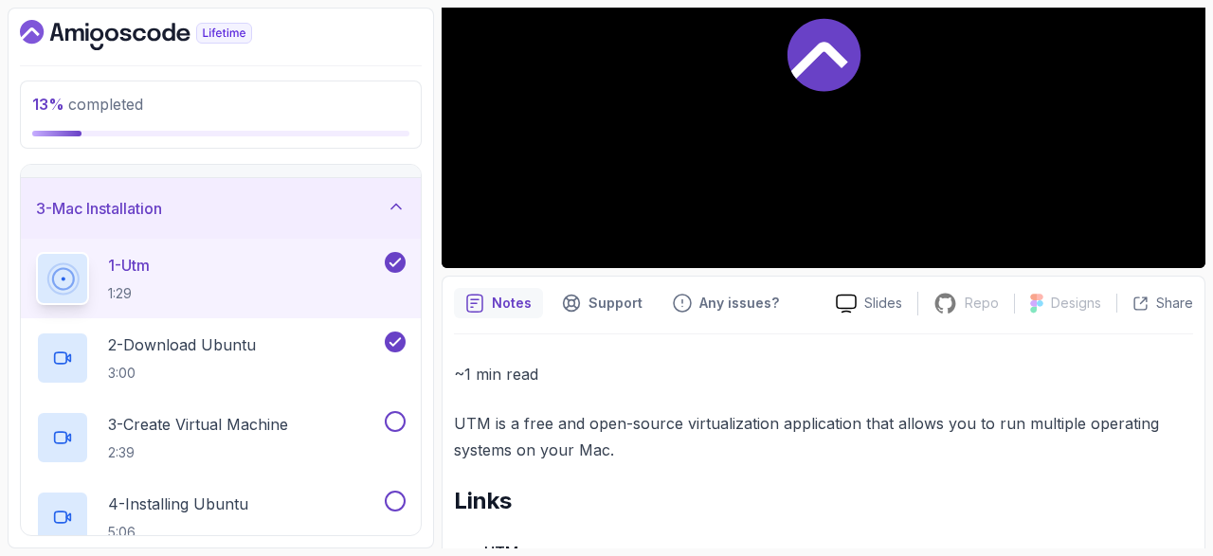
scroll to position [220, 0]
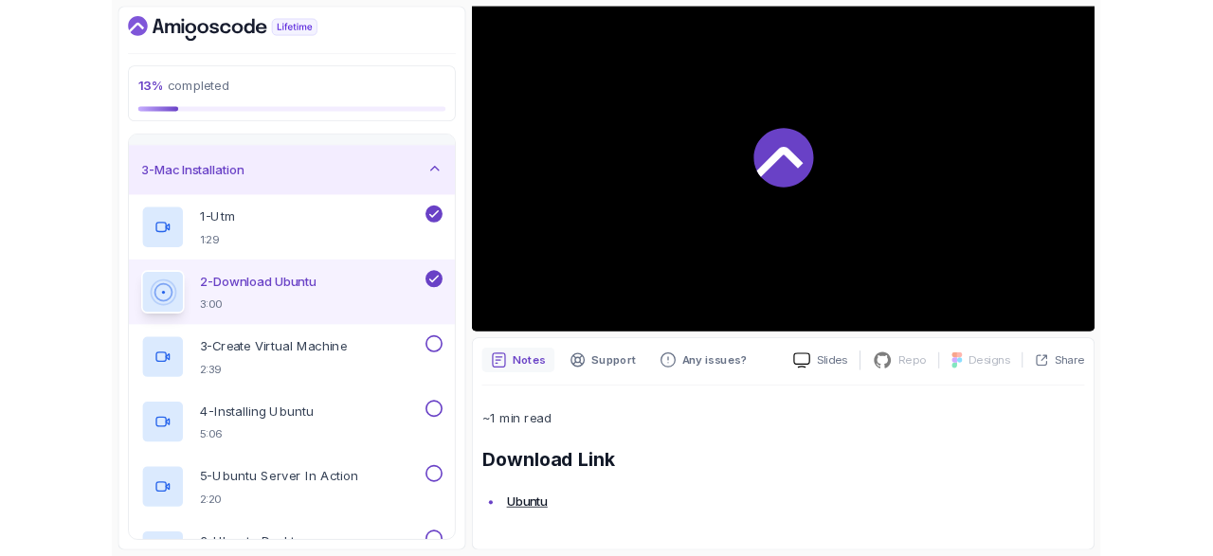
scroll to position [190, 0]
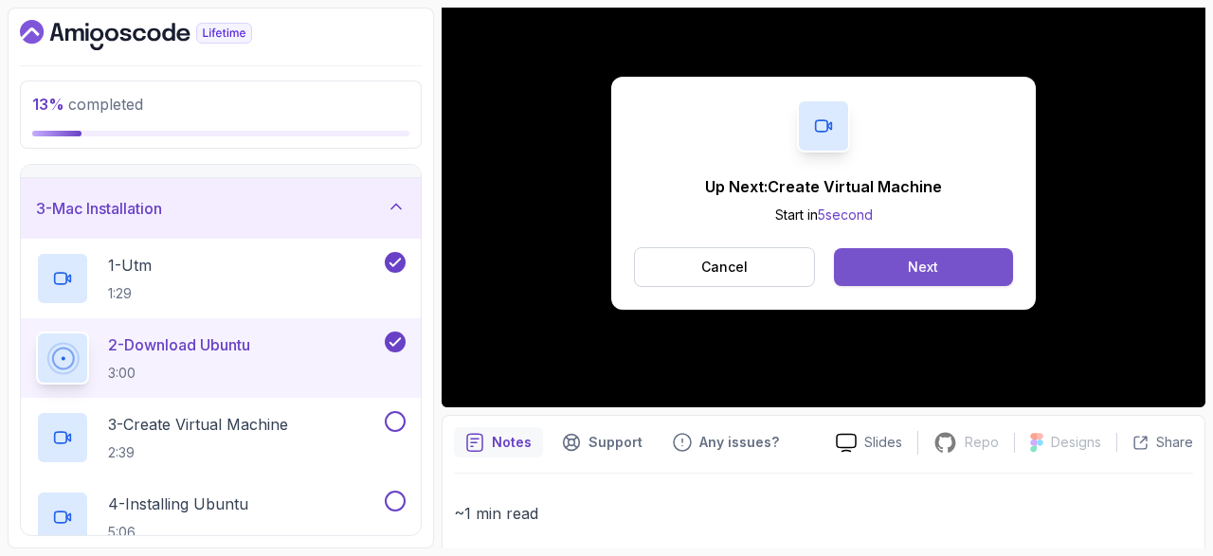
click at [946, 263] on button "Next" at bounding box center [923, 267] width 179 height 38
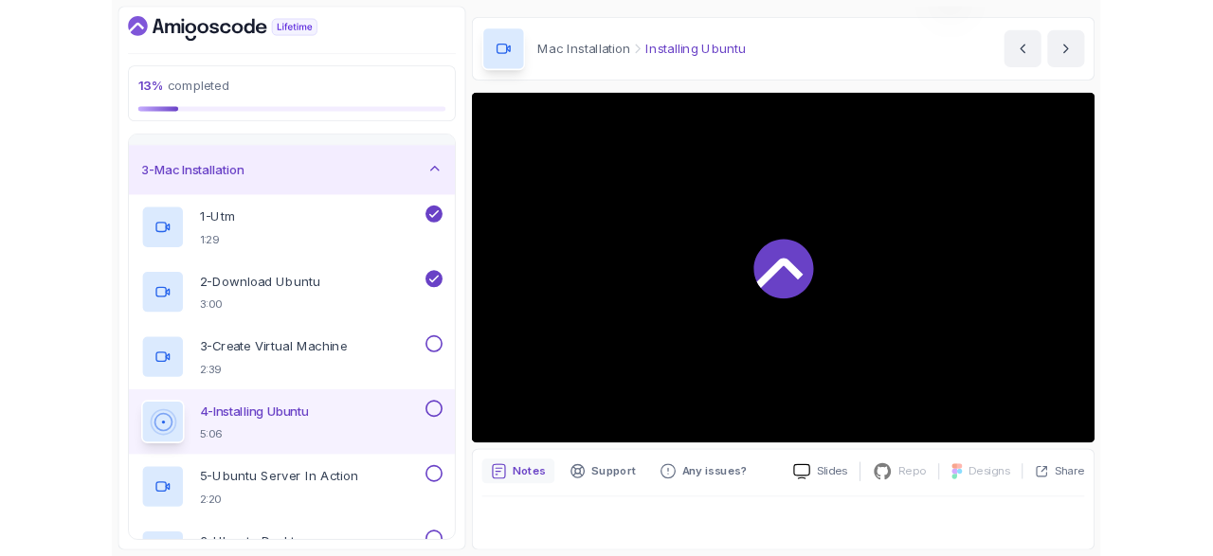
scroll to position [54, 0]
